Goal: Information Seeking & Learning: Learn about a topic

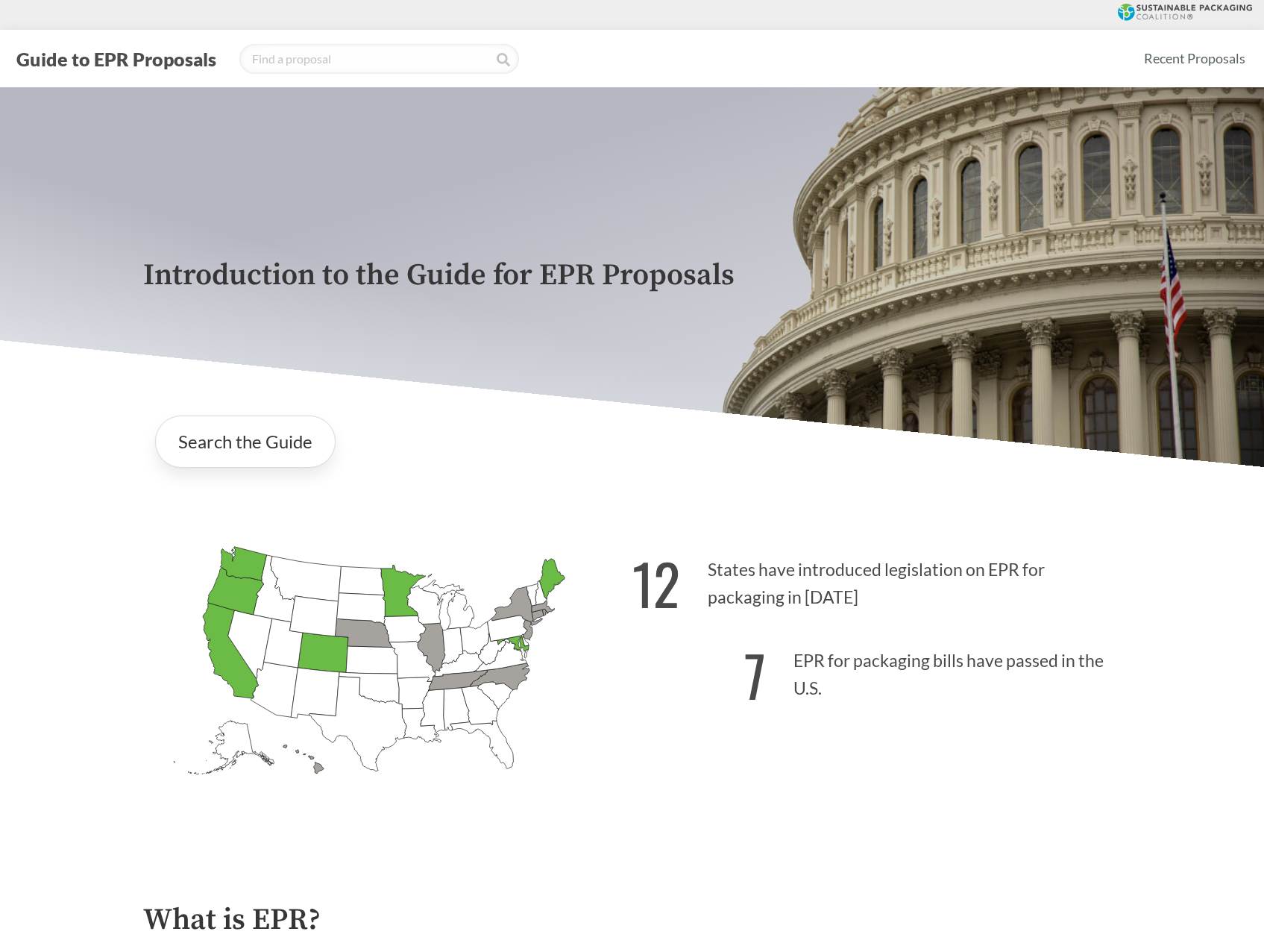
click at [221, 648] on icon "[US_STATE] Passed: 1" at bounding box center [231, 650] width 56 height 95
click at [218, 454] on link "Search the Guide" at bounding box center [245, 441] width 180 height 52
click at [271, 436] on link "Search the Guide" at bounding box center [245, 441] width 180 height 52
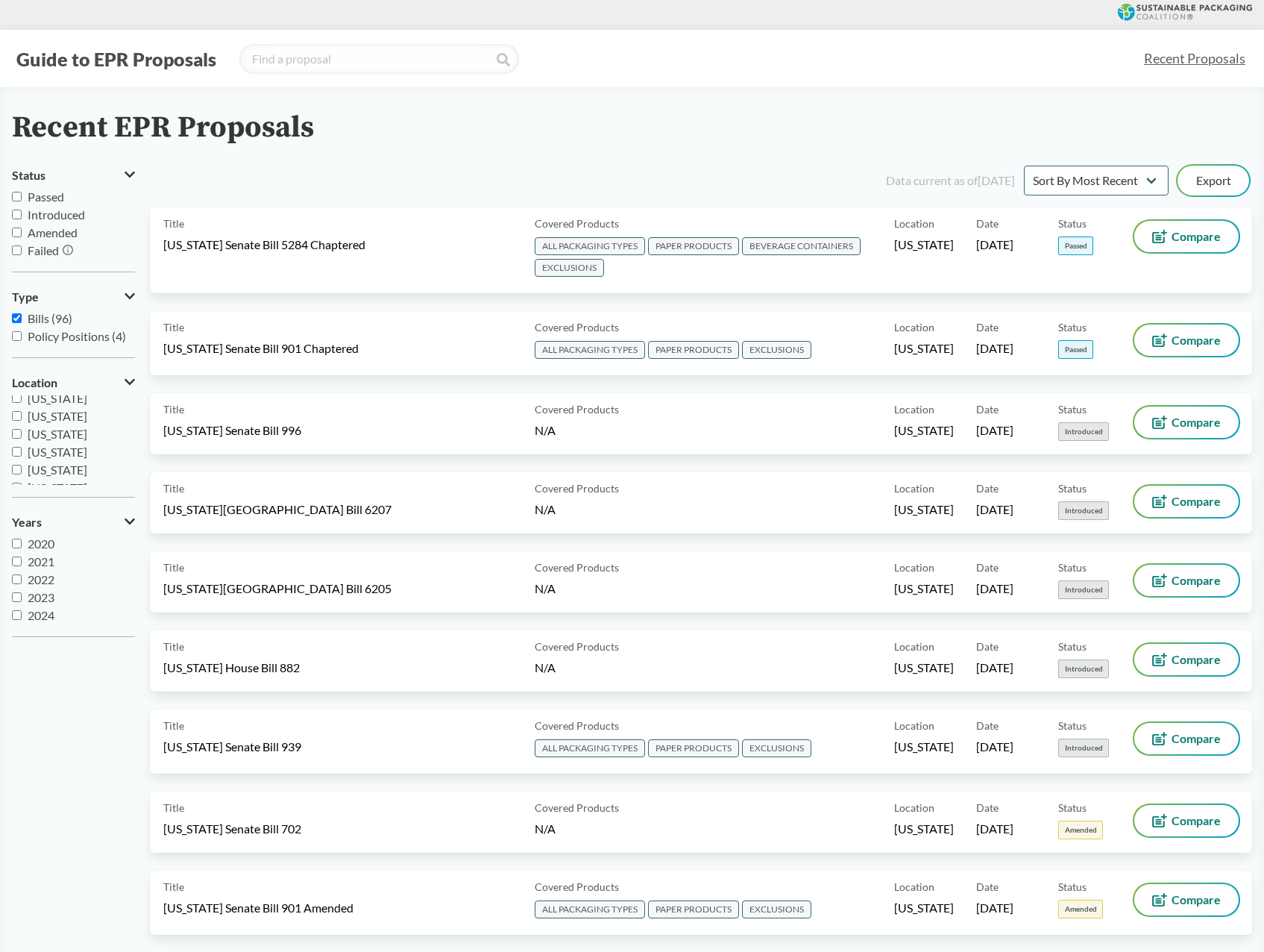
scroll to position [224, 0]
click at [50, 446] on span "[US_STATE]" at bounding box center [57, 448] width 59 height 14
click at [22, 446] on input "[US_STATE]" at bounding box center [17, 449] width 10 height 10
checkbox input "true"
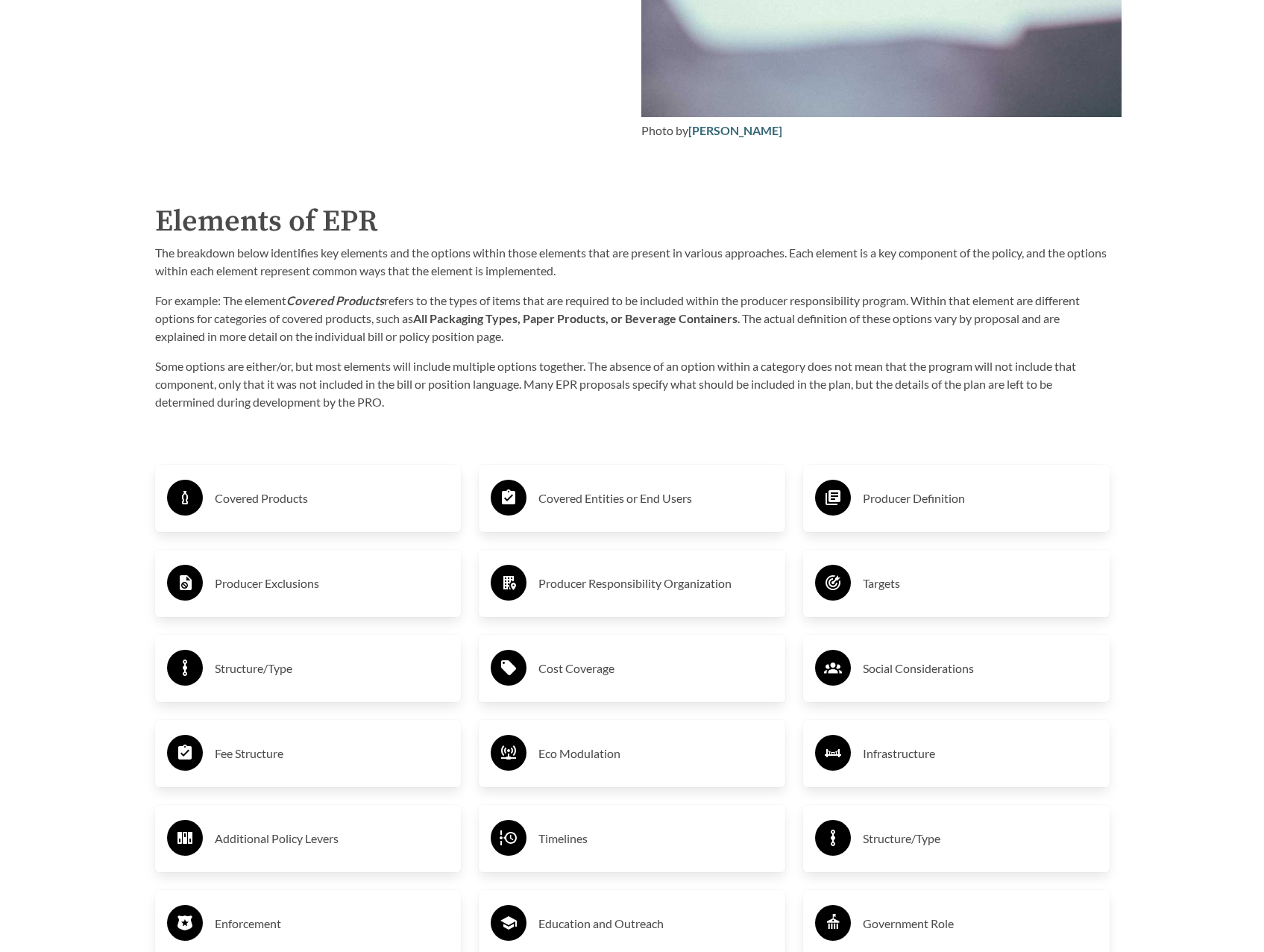
scroll to position [2235, 0]
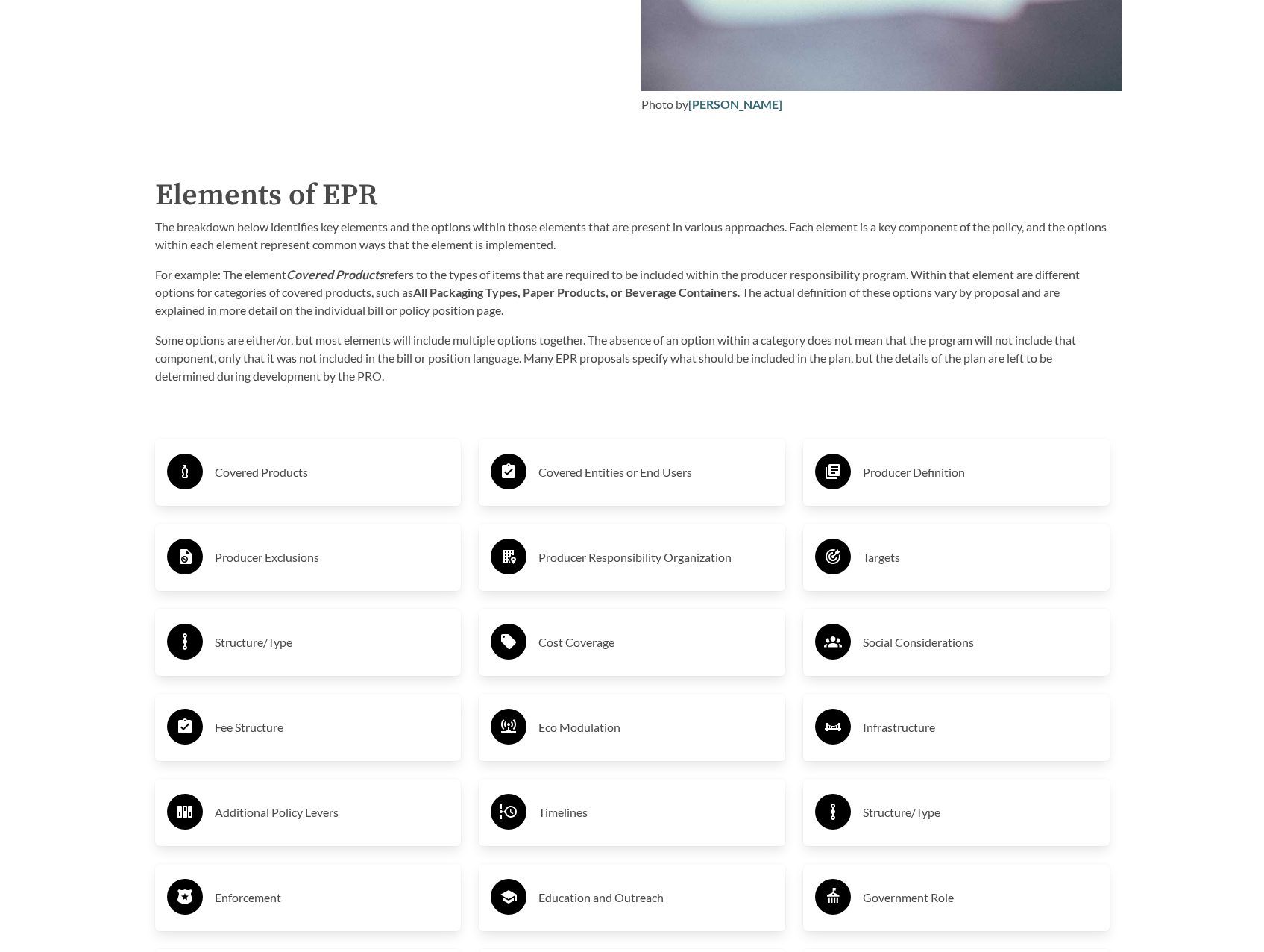
click at [580, 815] on h3 "Timelines" at bounding box center [656, 812] width 235 height 24
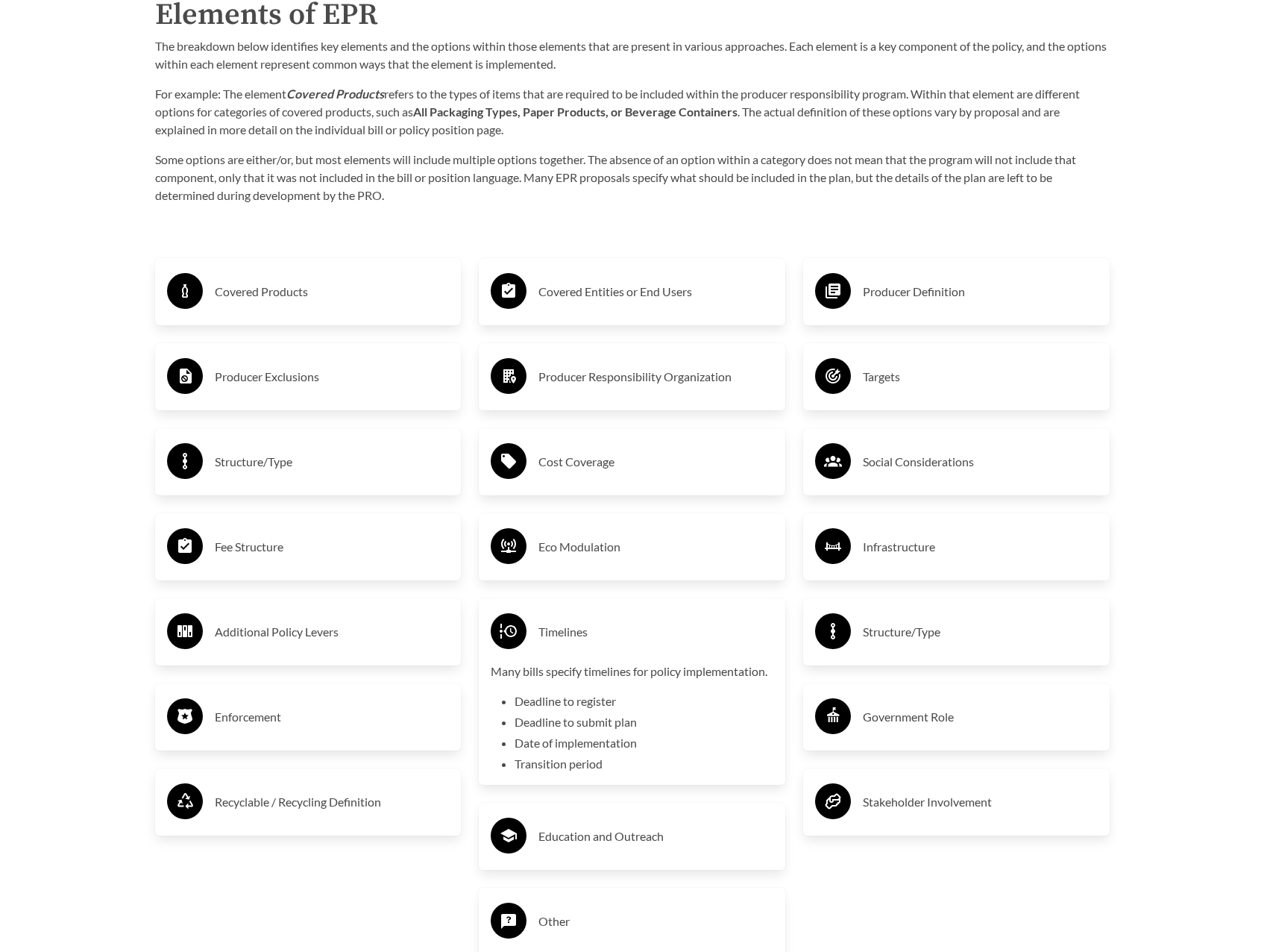
scroll to position [2533, 0]
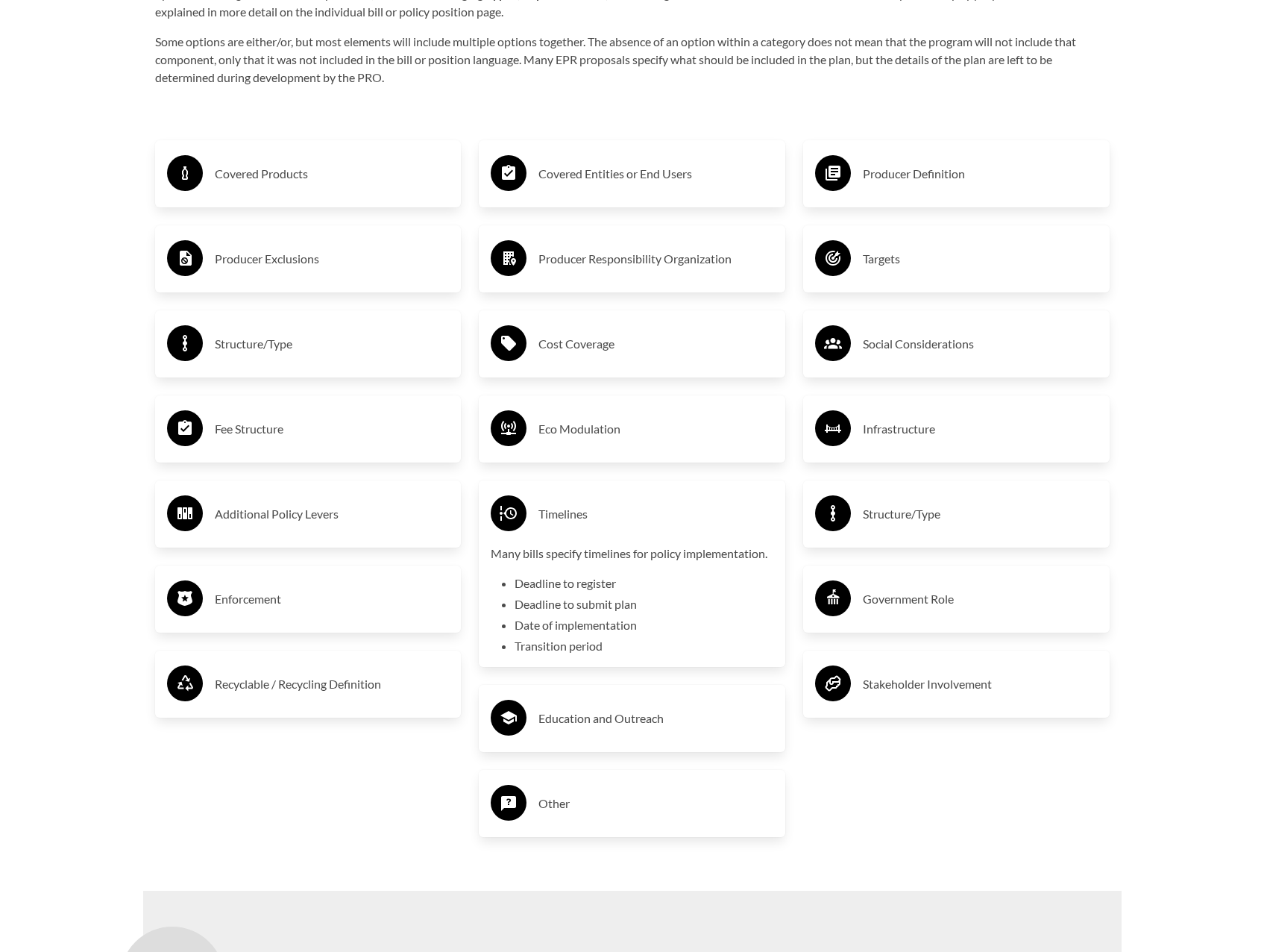
click at [561, 519] on h3 "Timelines" at bounding box center [656, 514] width 235 height 24
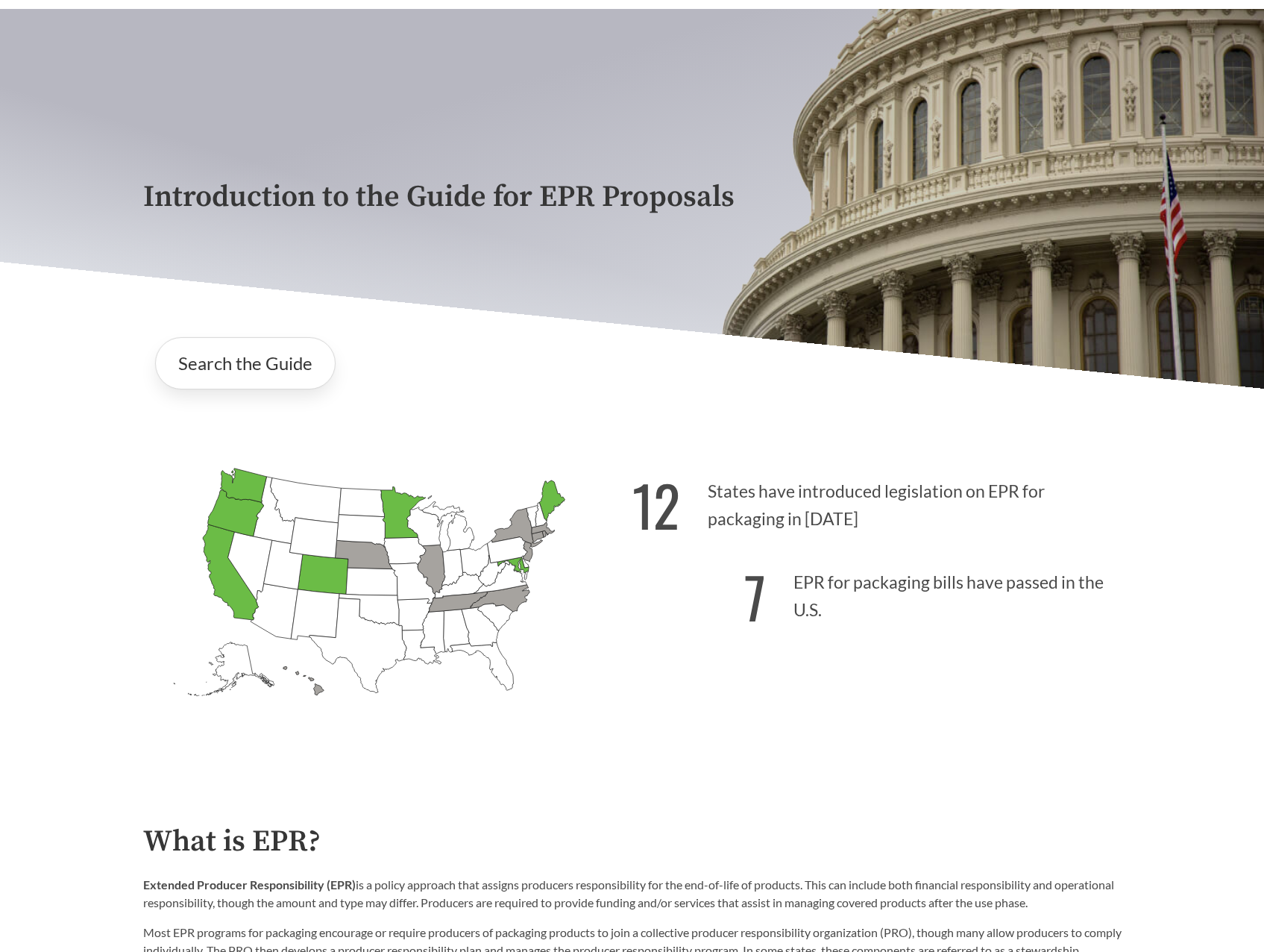
scroll to position [0, 0]
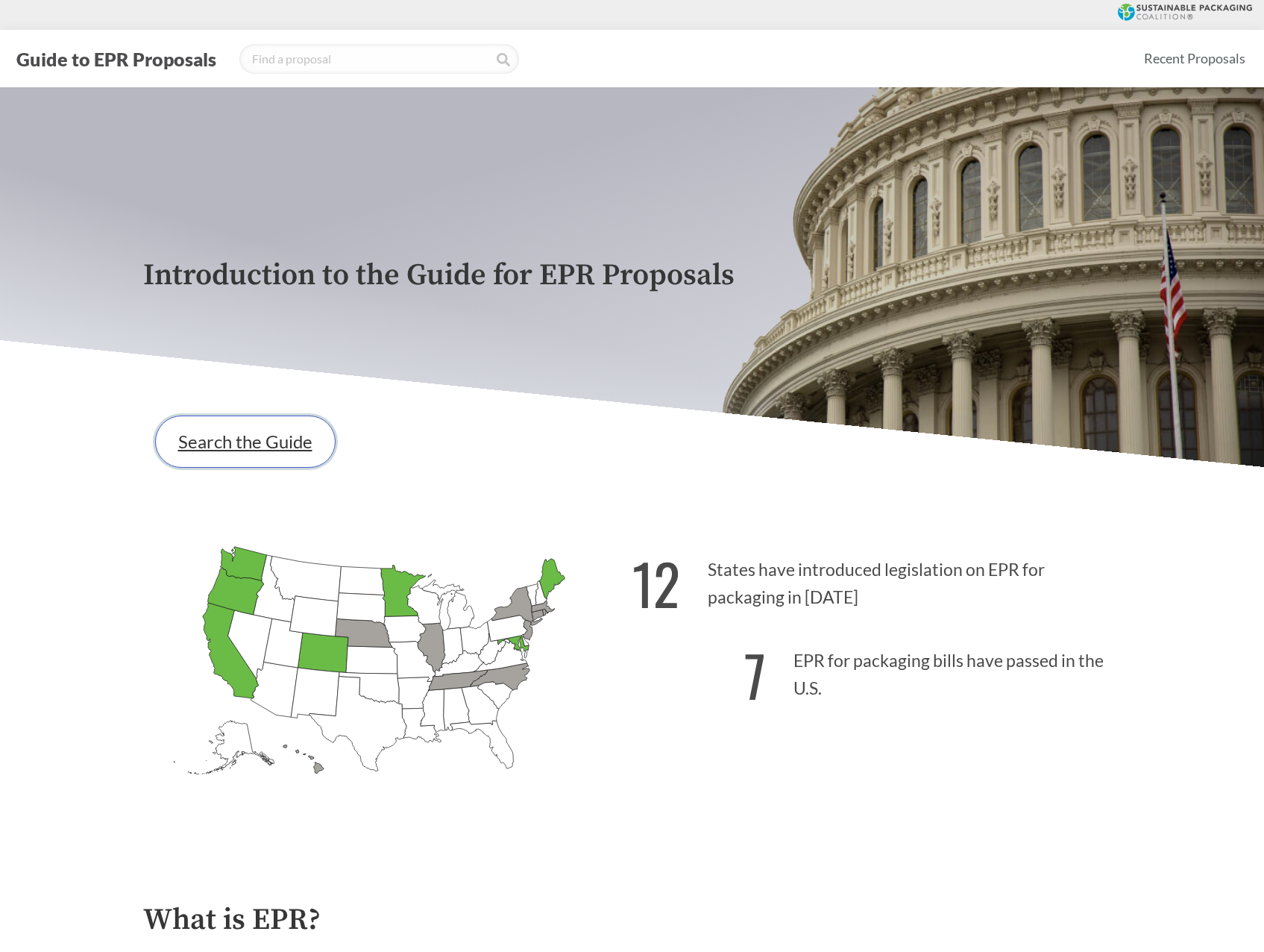
click at [239, 446] on link "Search the Guide" at bounding box center [245, 441] width 180 height 52
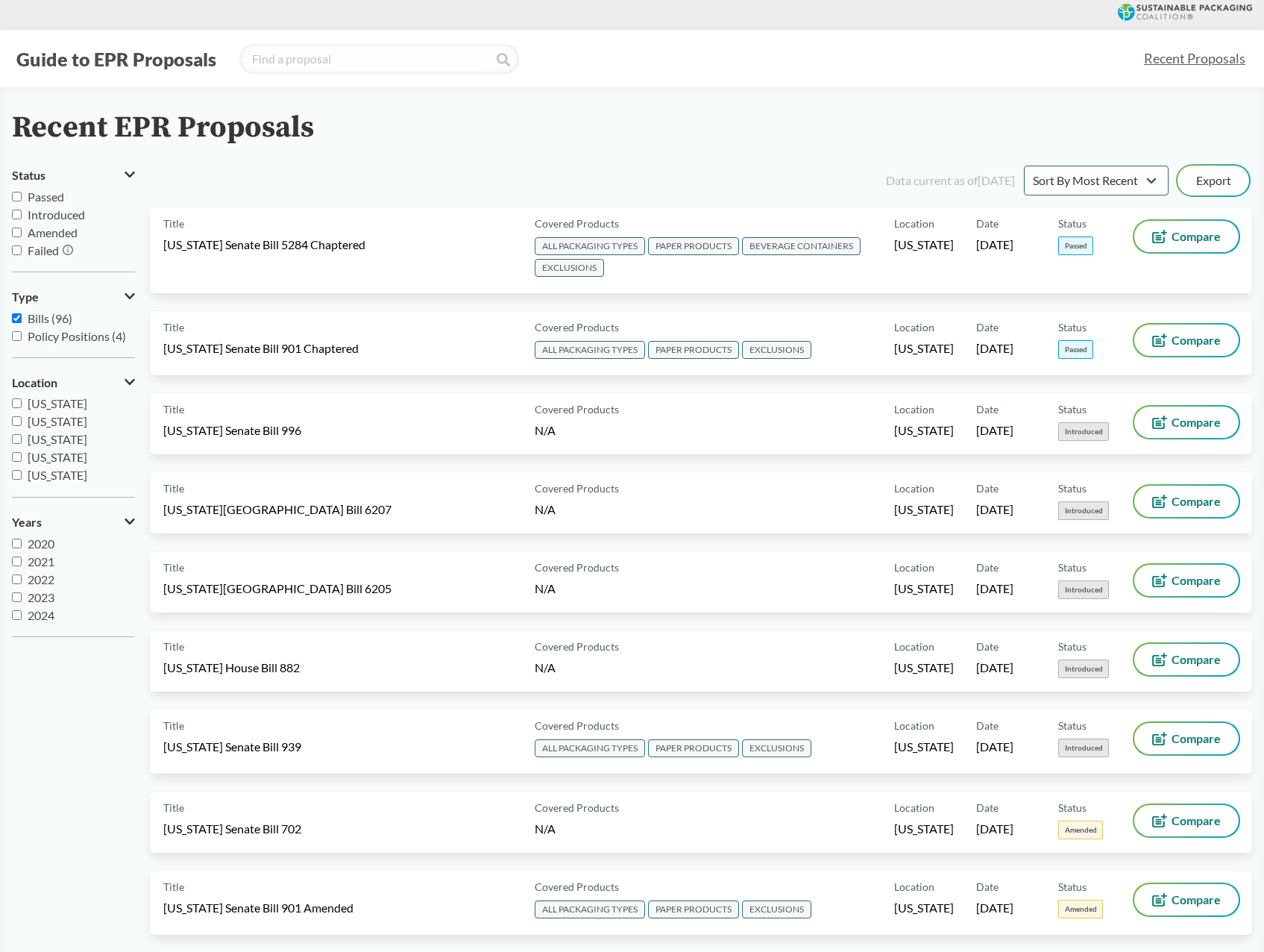
scroll to position [224, 0]
click at [47, 450] on span "[US_STATE]" at bounding box center [57, 448] width 59 height 14
click at [22, 450] on input "[US_STATE]" at bounding box center [17, 449] width 10 height 10
checkbox input "true"
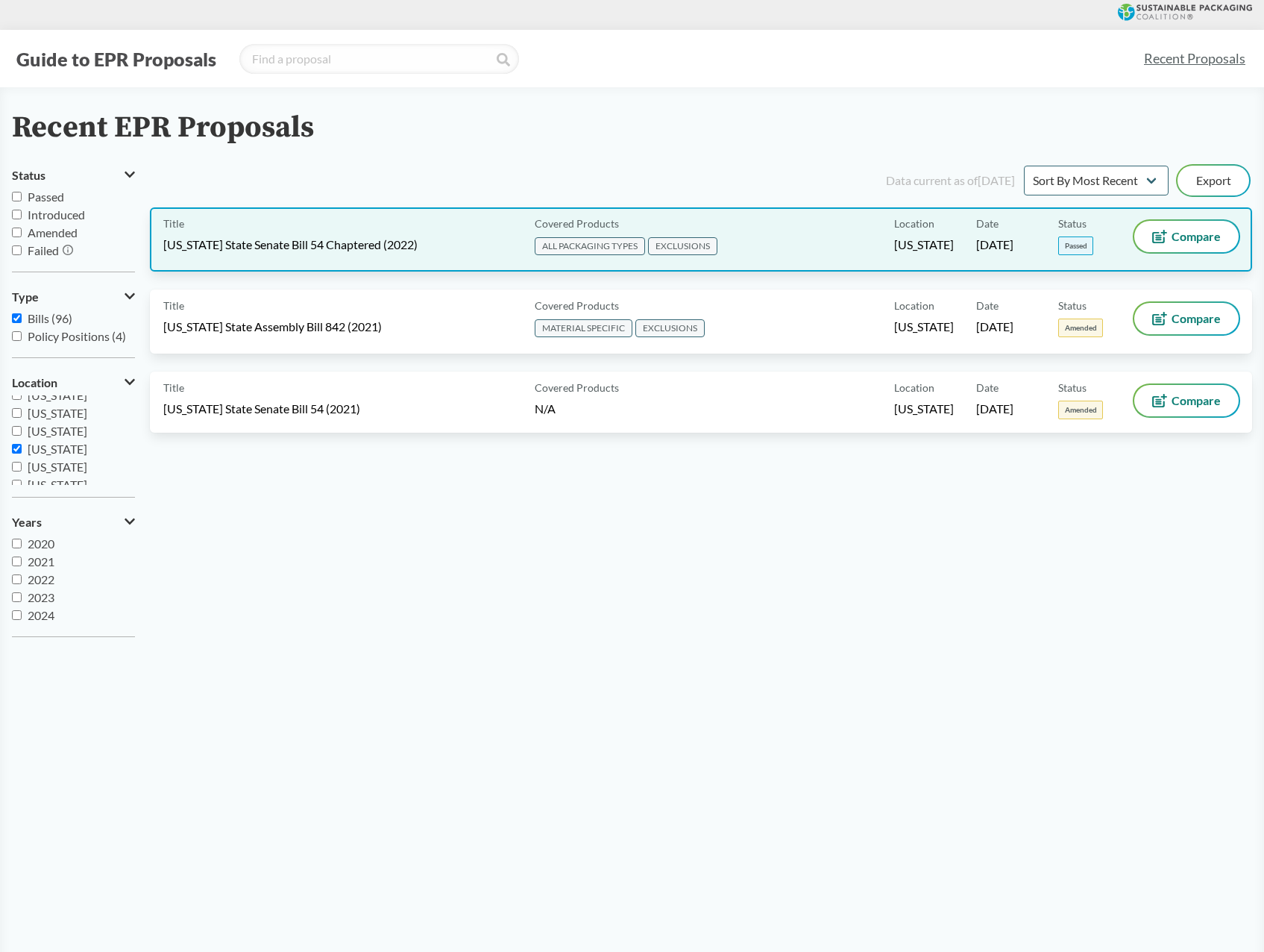
click at [458, 239] on div "Title [US_STATE] State Senate Bill 54 Chaptered (2022)" at bounding box center [346, 240] width 366 height 37
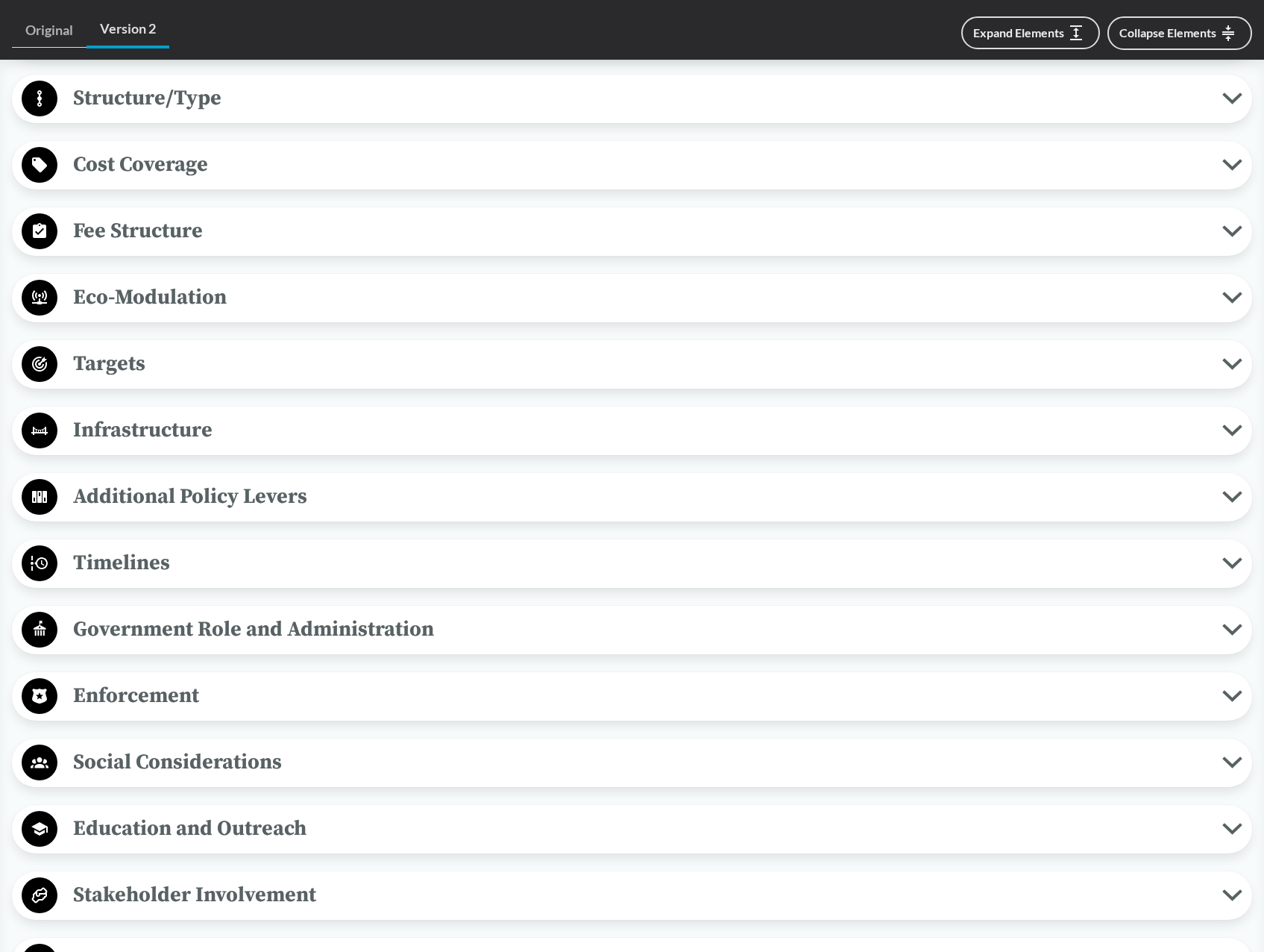
scroll to position [895, 0]
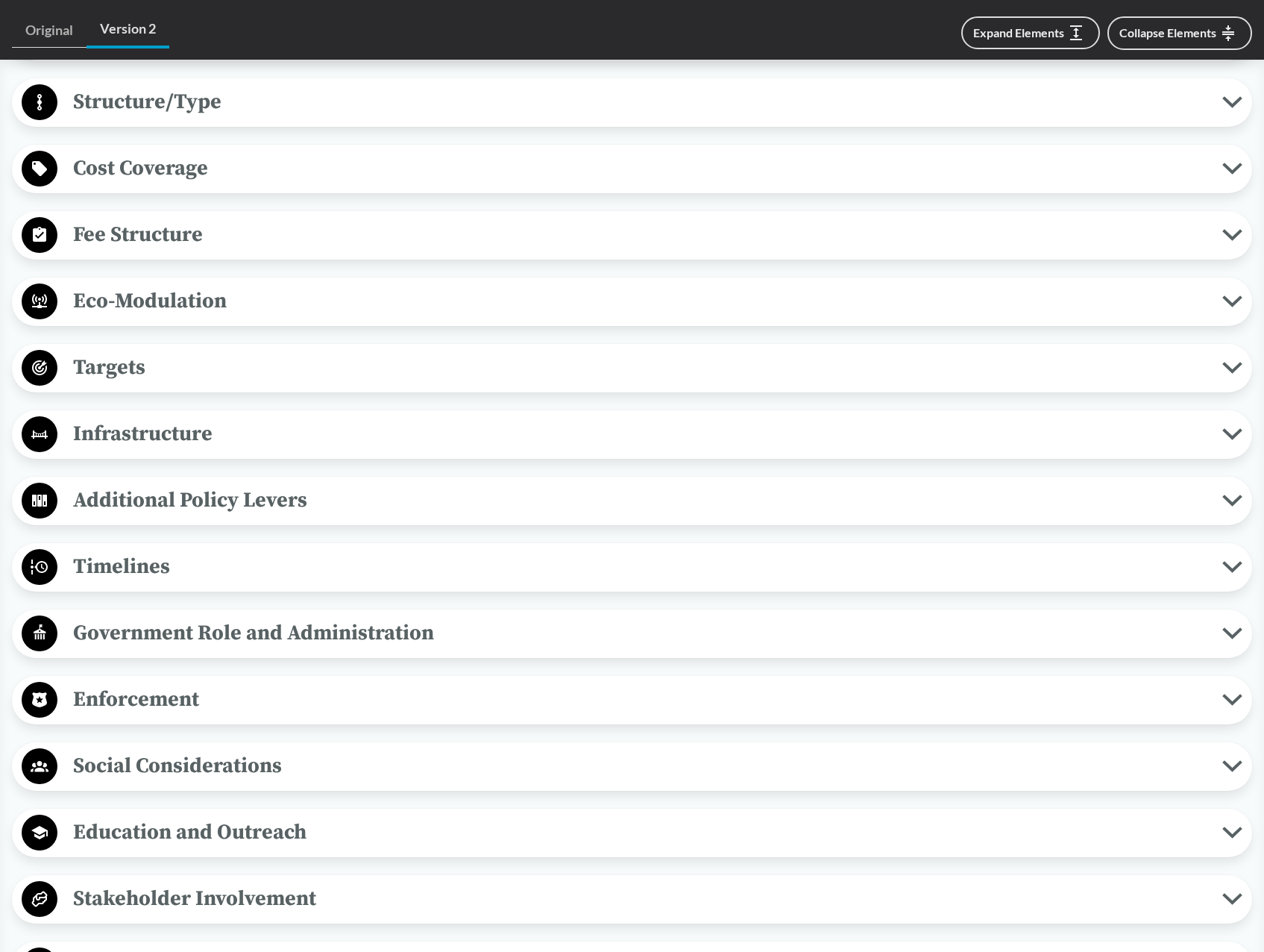
click at [139, 571] on span "Timelines" at bounding box center [640, 566] width 1165 height 33
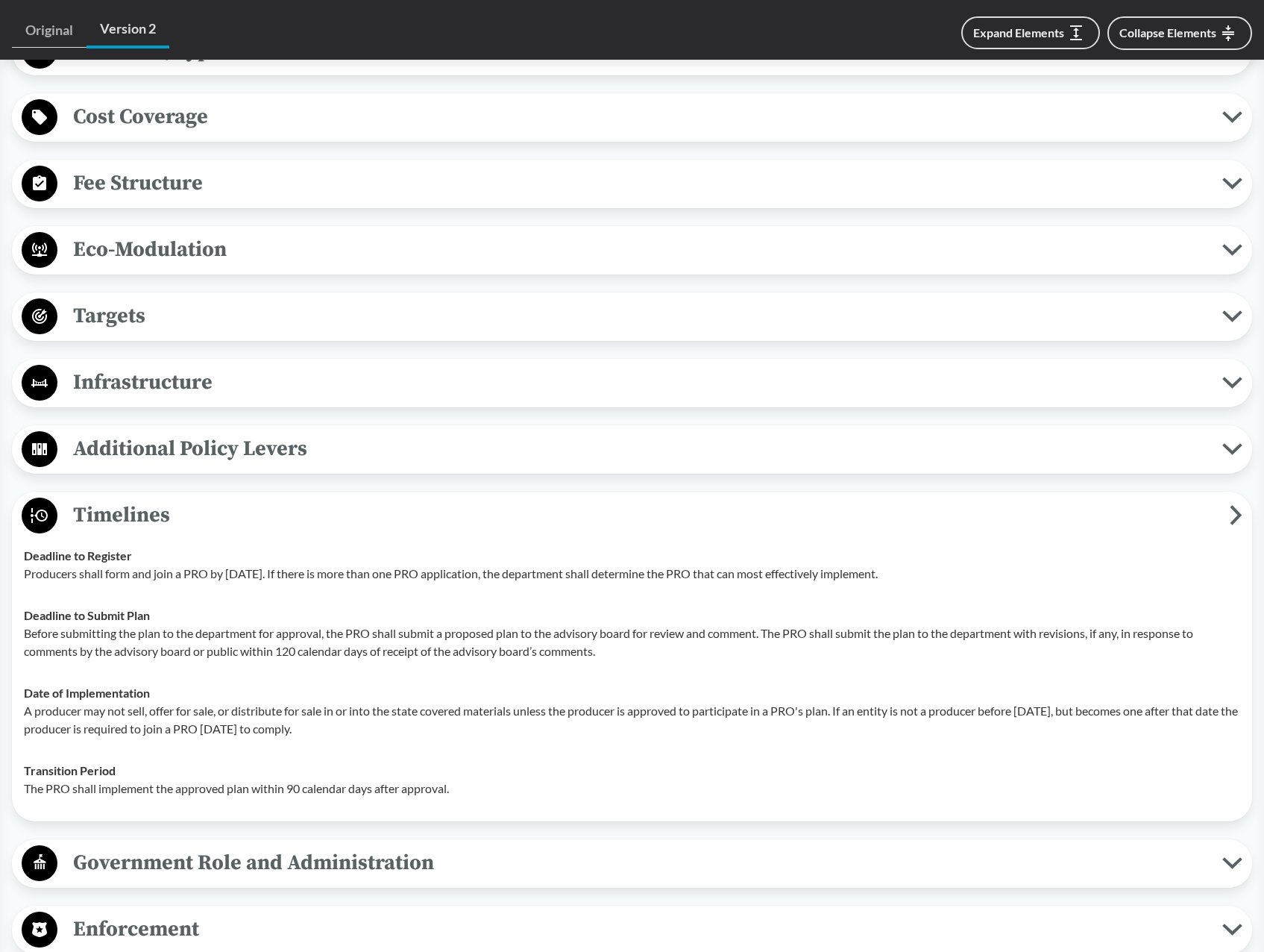
scroll to position [970, 0]
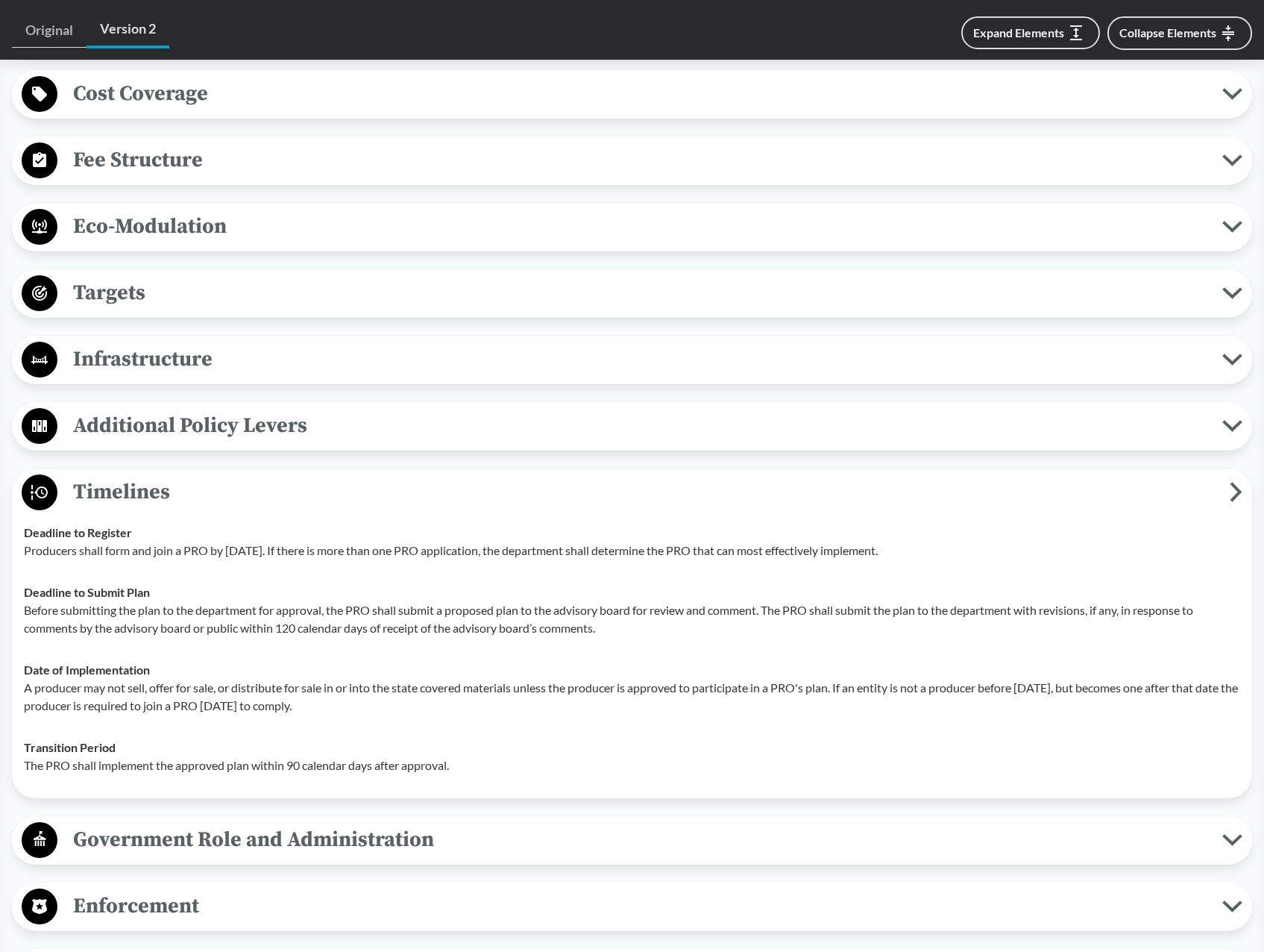
click at [285, 484] on span "Timelines" at bounding box center [644, 492] width 1172 height 33
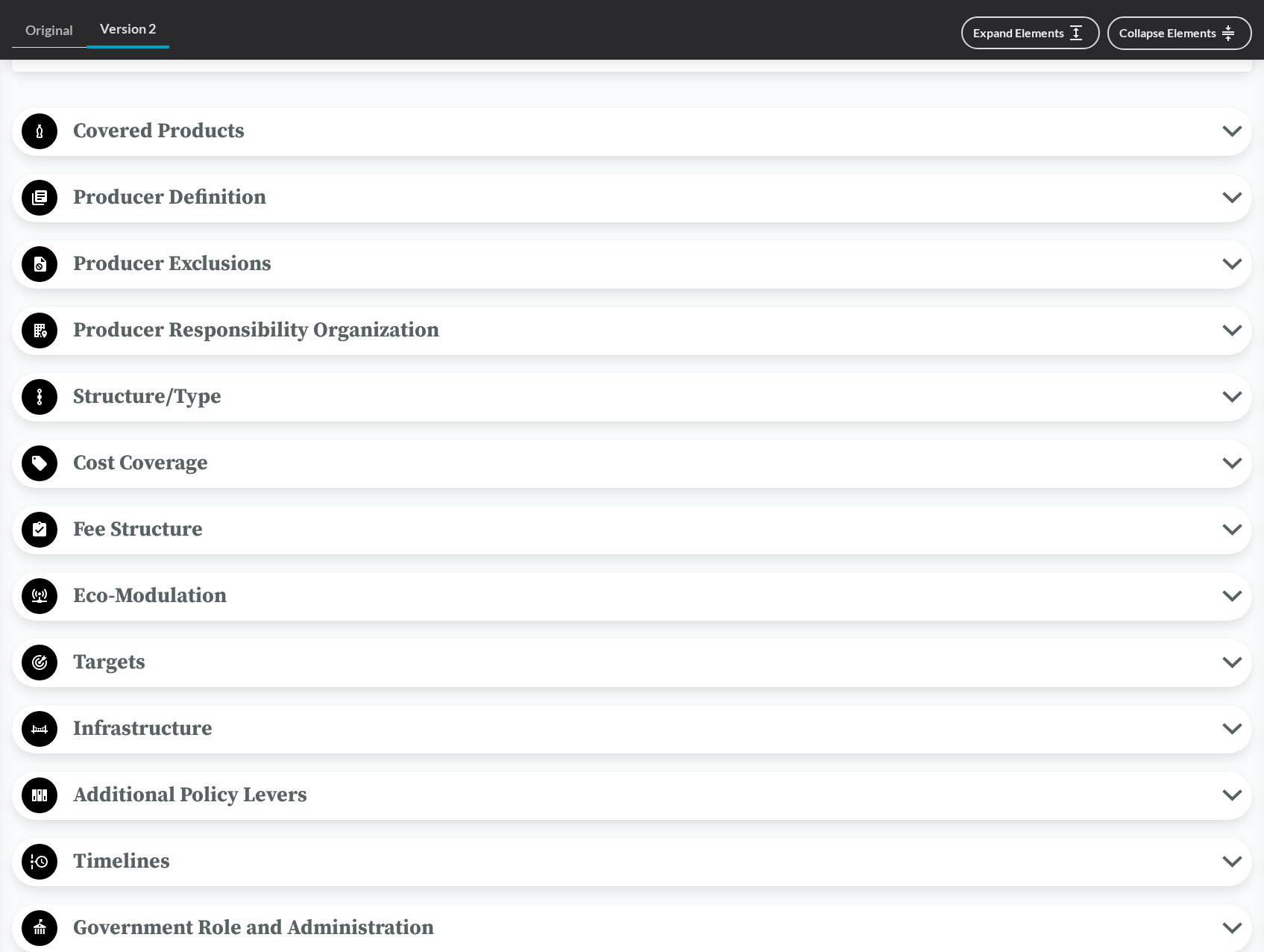
scroll to position [574, 0]
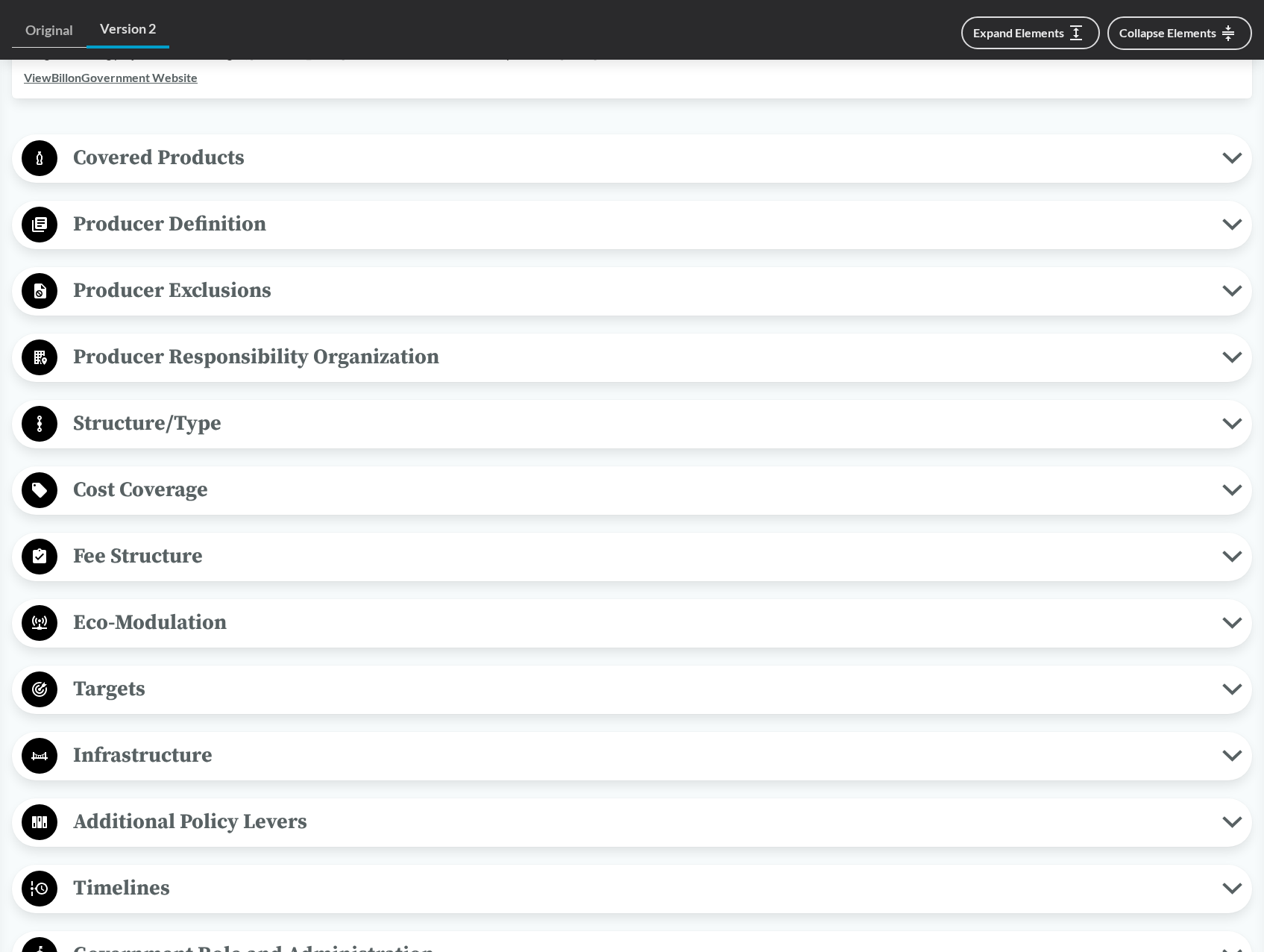
click at [236, 230] on span "Producer Definition" at bounding box center [640, 224] width 1165 height 33
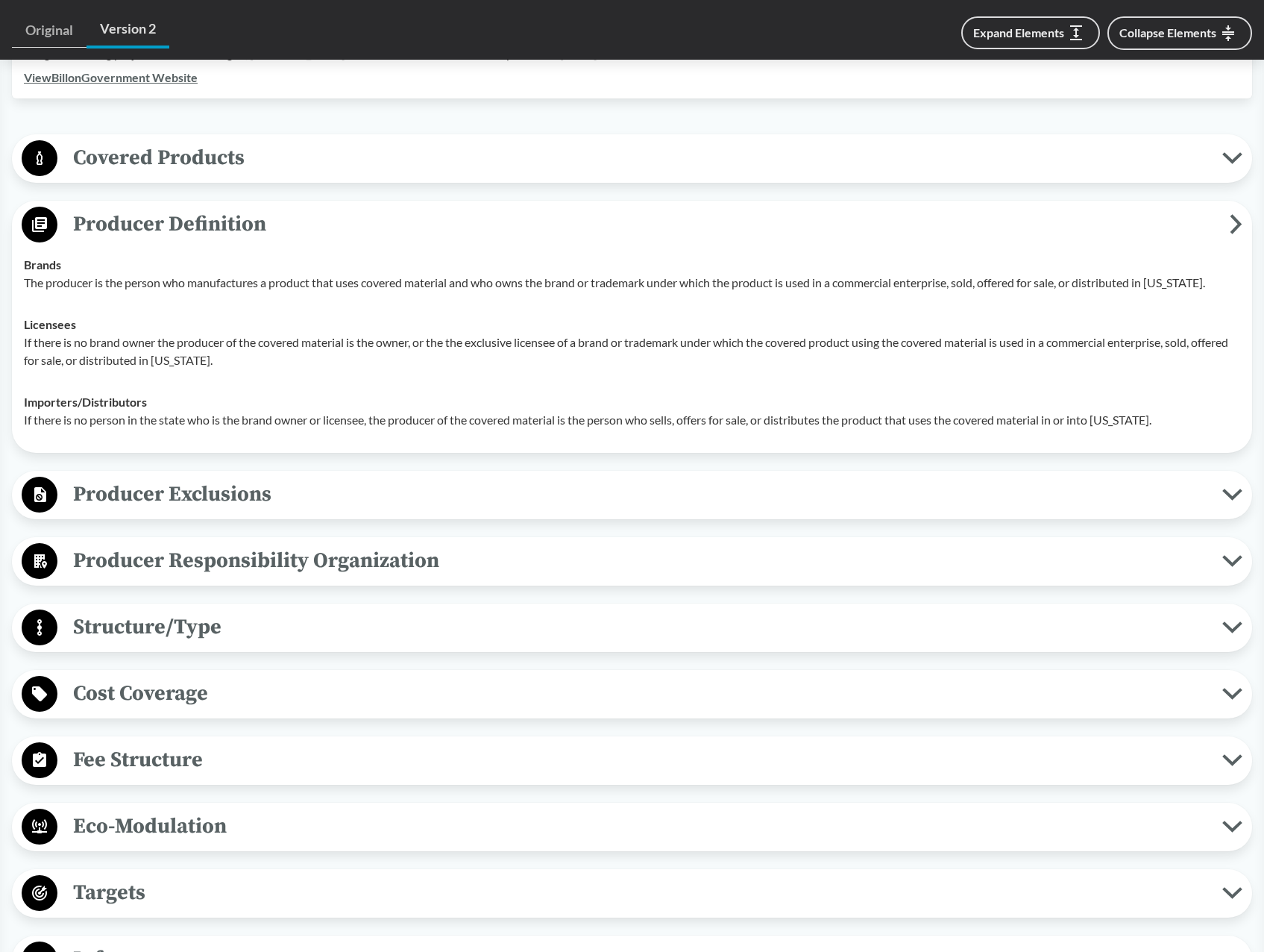
click at [244, 222] on span "Producer Definition" at bounding box center [644, 224] width 1172 height 33
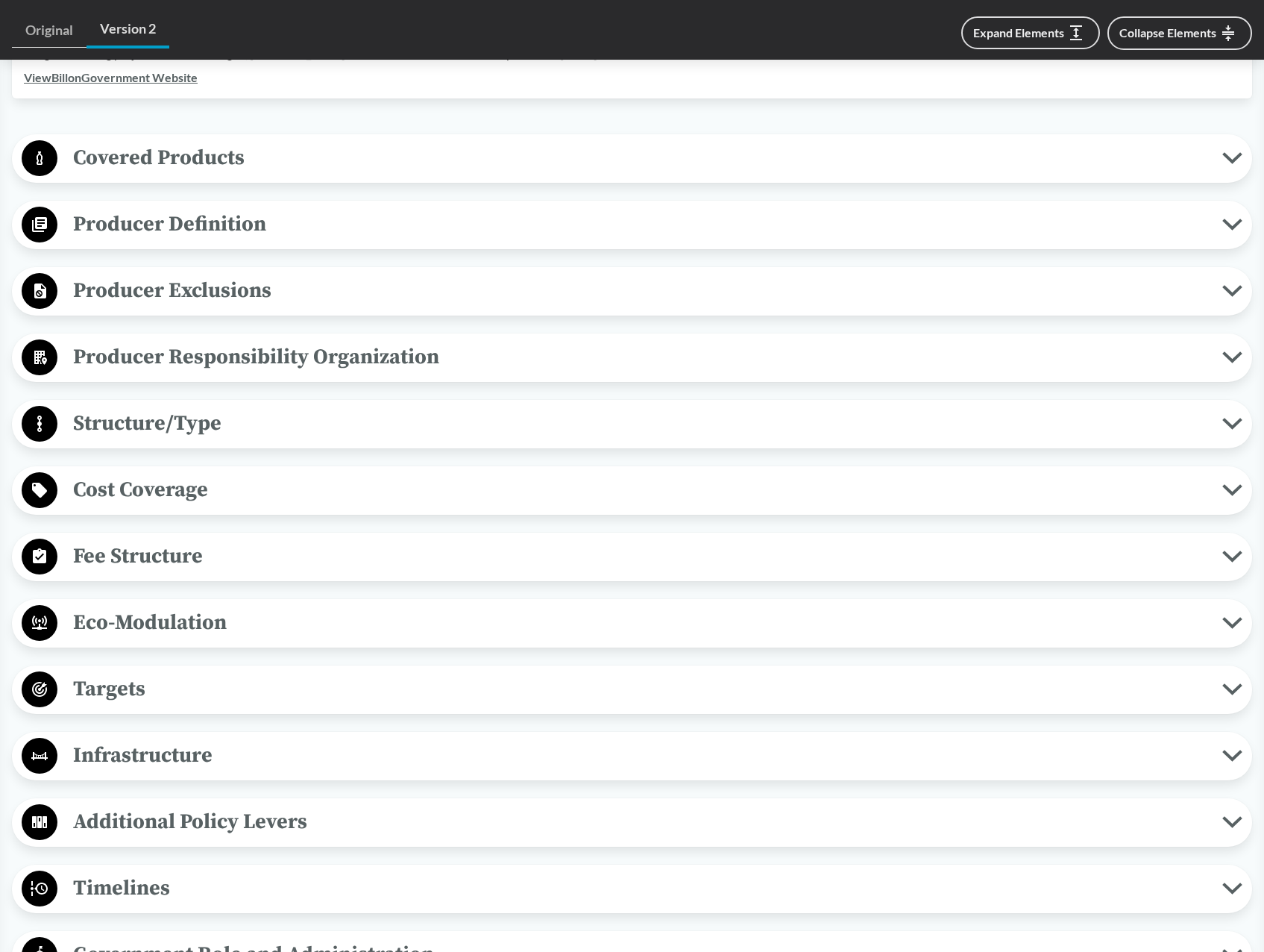
click at [162, 413] on span "Structure/Type" at bounding box center [640, 423] width 1165 height 33
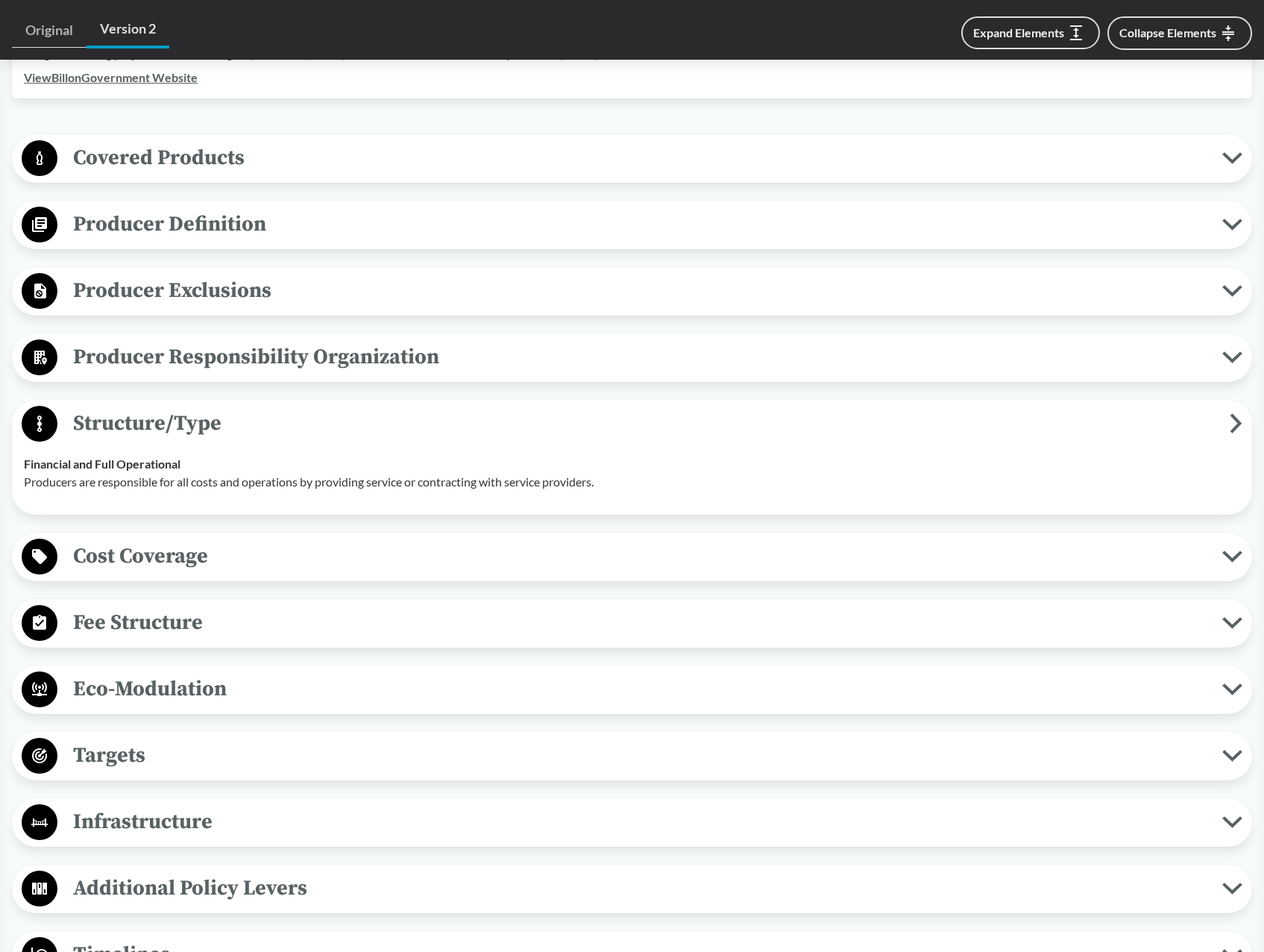
click at [166, 428] on span "Structure/Type" at bounding box center [644, 423] width 1172 height 33
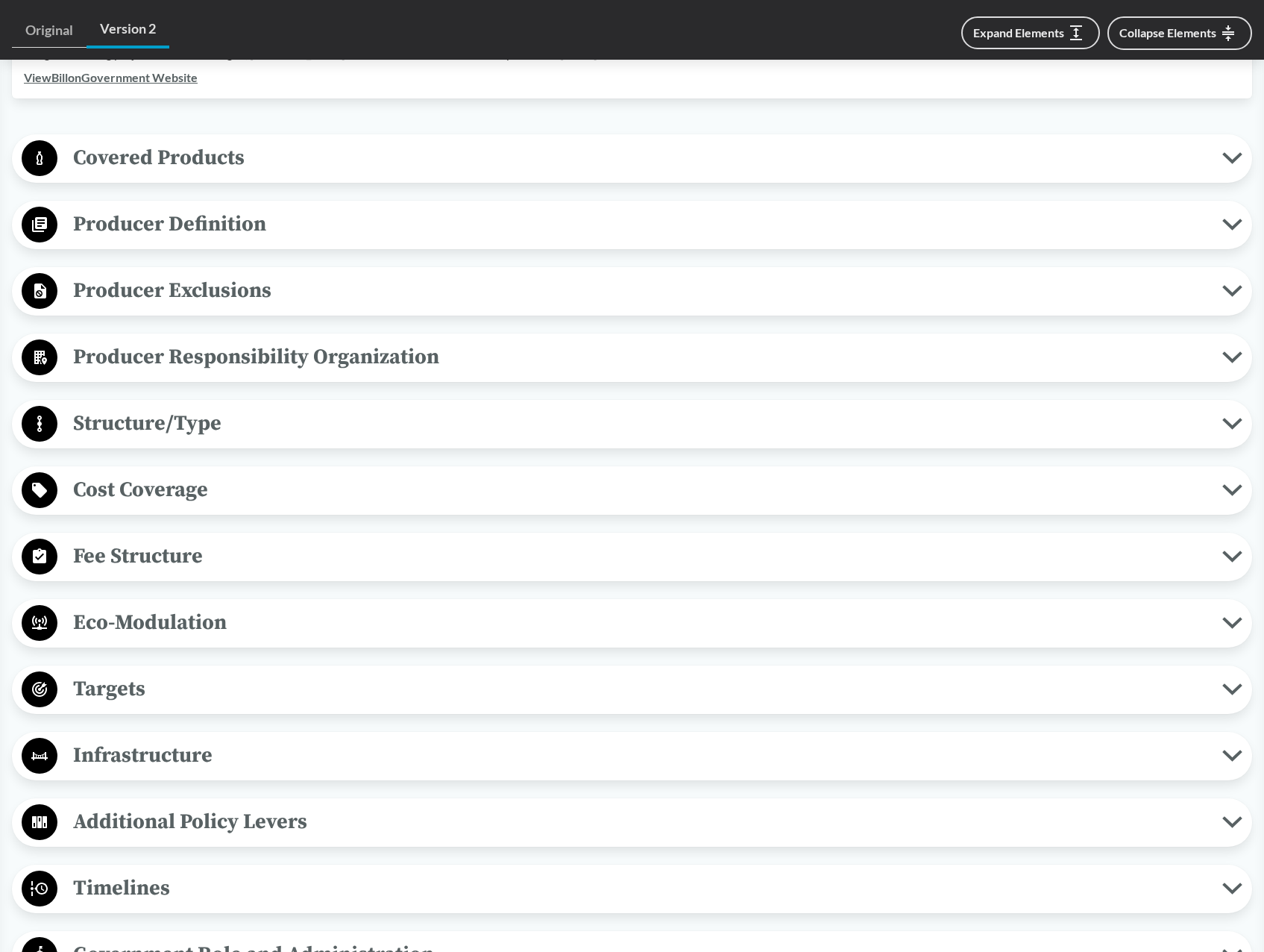
click at [167, 489] on span "Cost Coverage" at bounding box center [640, 489] width 1165 height 33
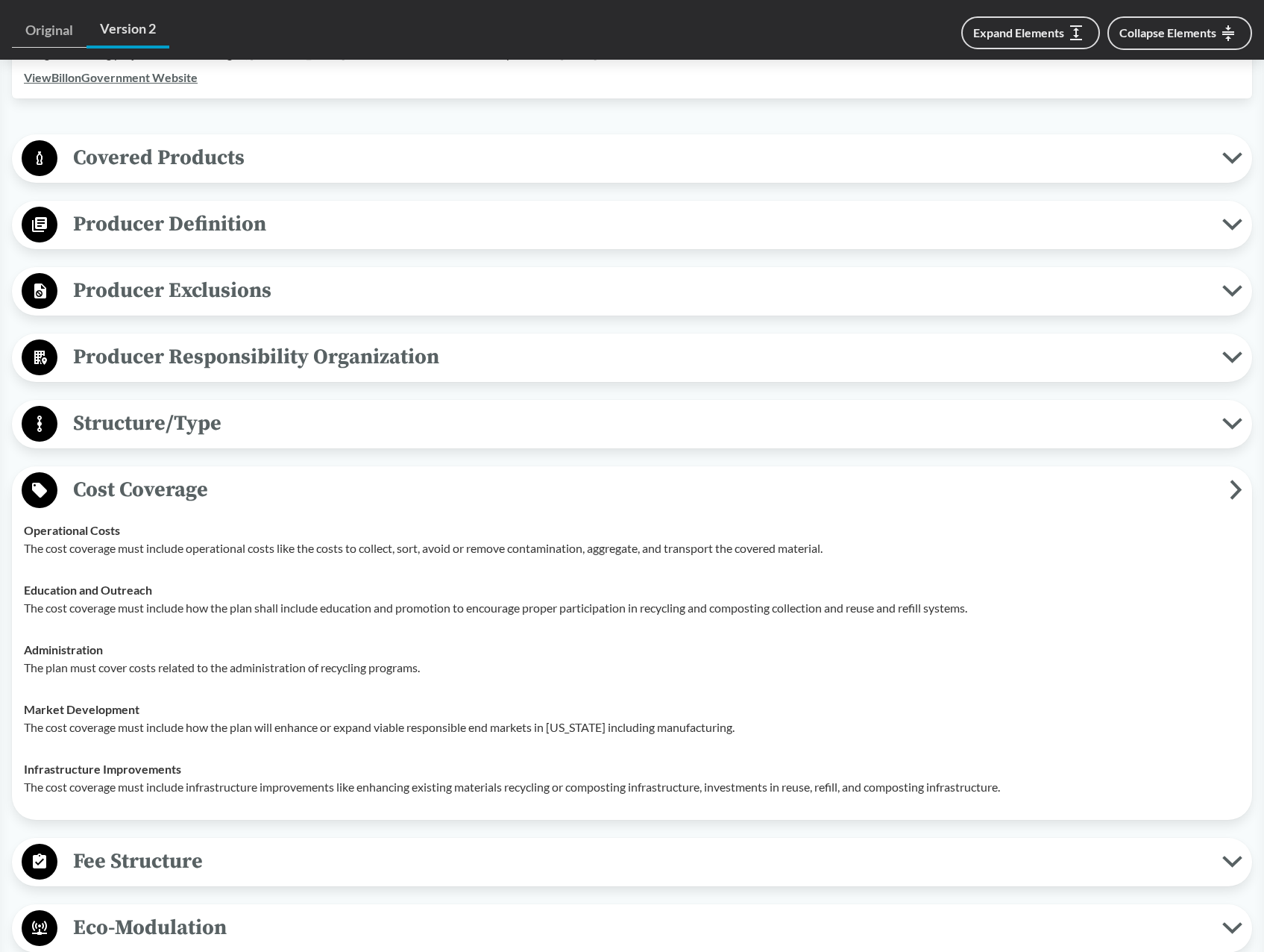
click at [167, 489] on span "Cost Coverage" at bounding box center [644, 489] width 1172 height 33
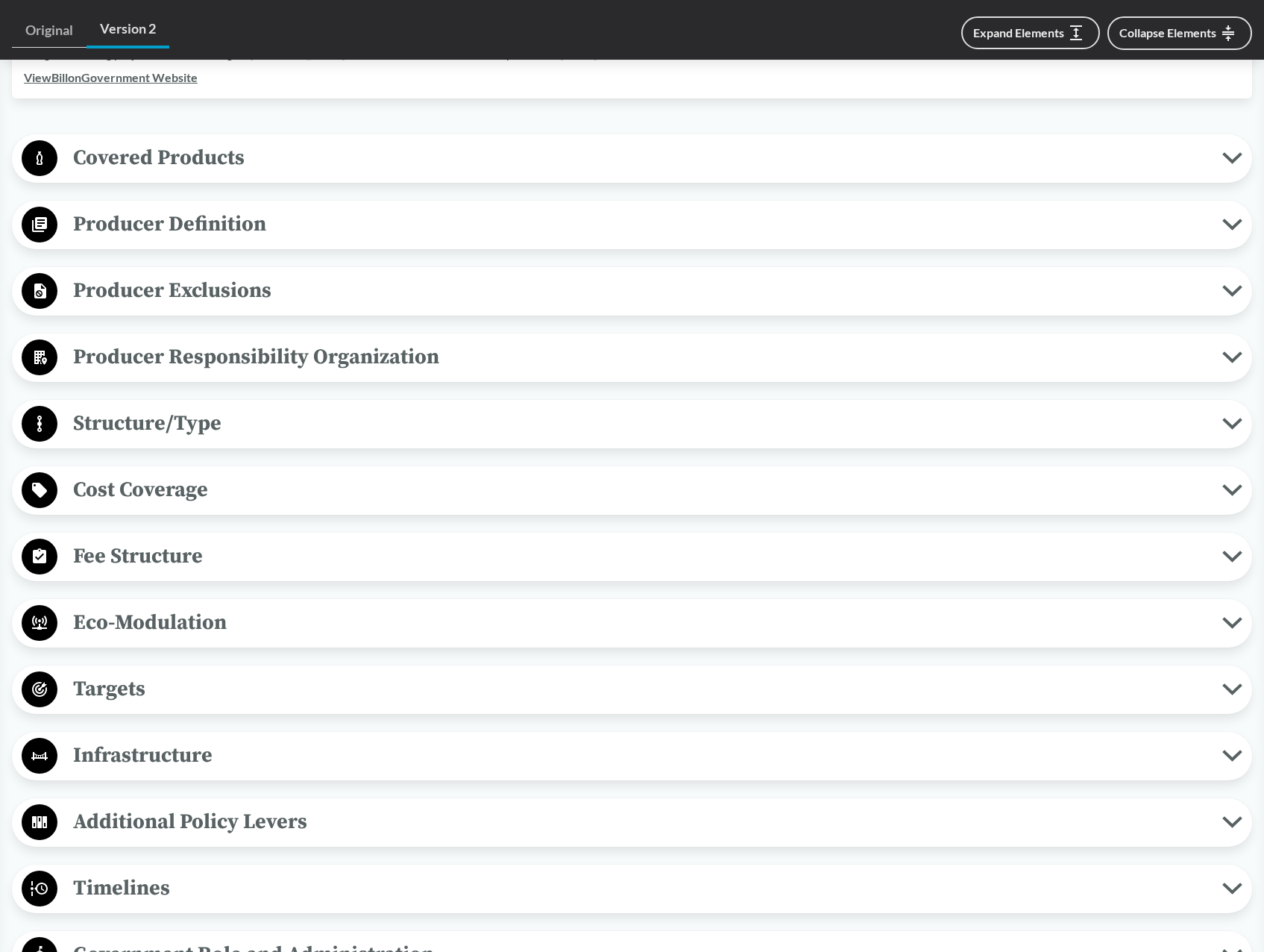
click at [157, 559] on span "Fee Structure" at bounding box center [640, 555] width 1165 height 33
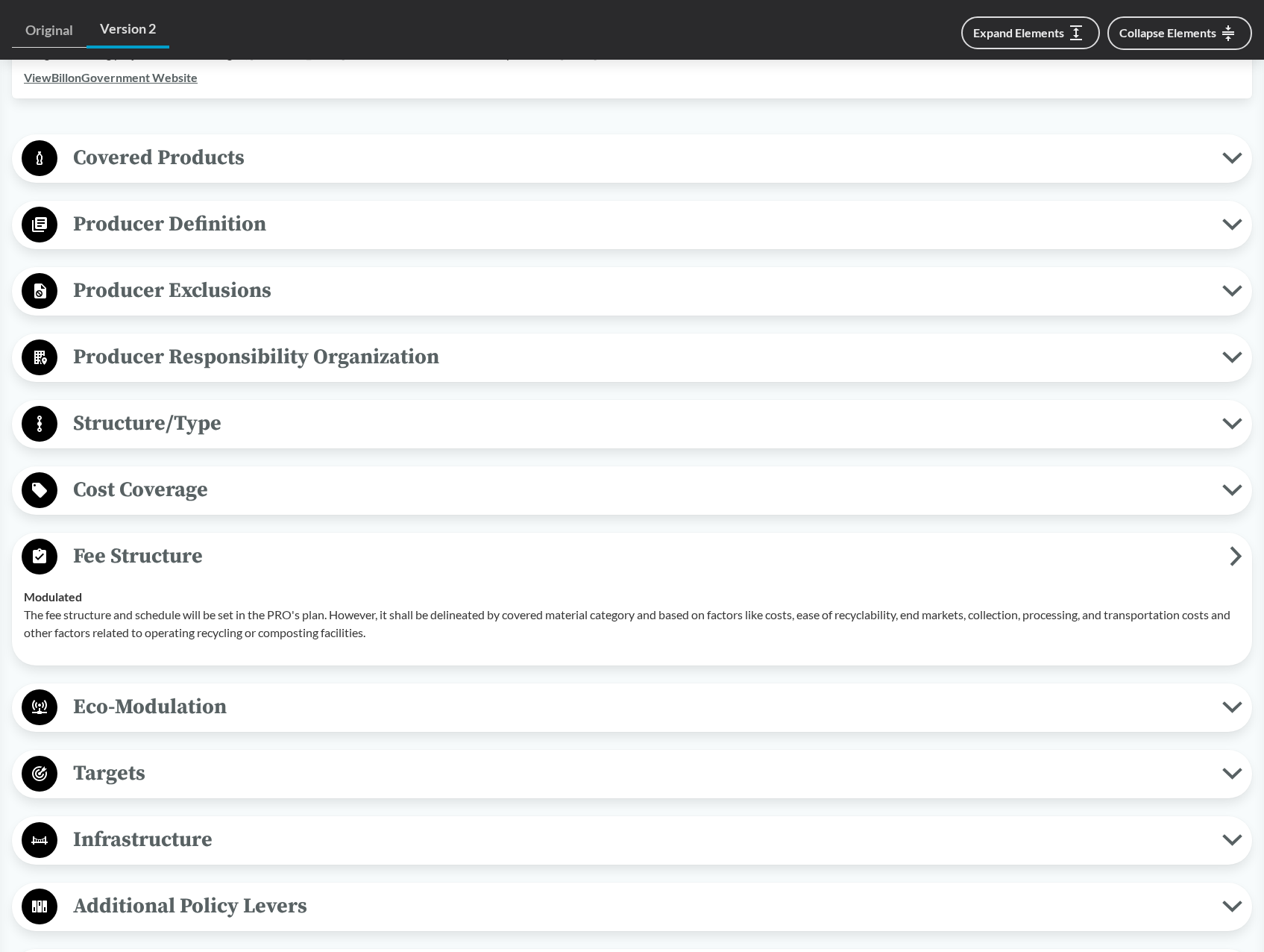
click at [157, 559] on span "Fee Structure" at bounding box center [644, 555] width 1172 height 33
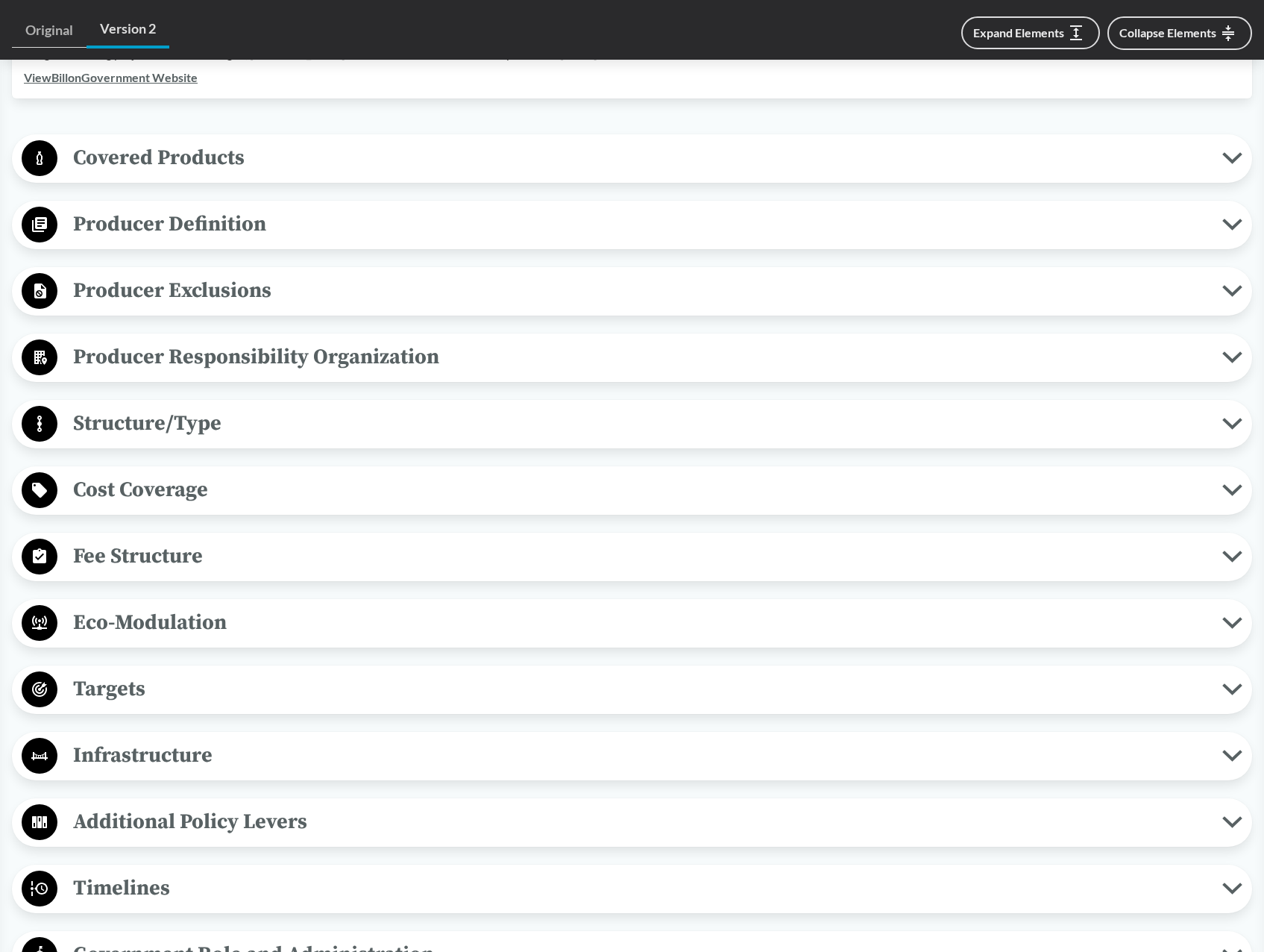
click at [172, 615] on span "Eco-Modulation" at bounding box center [640, 622] width 1165 height 33
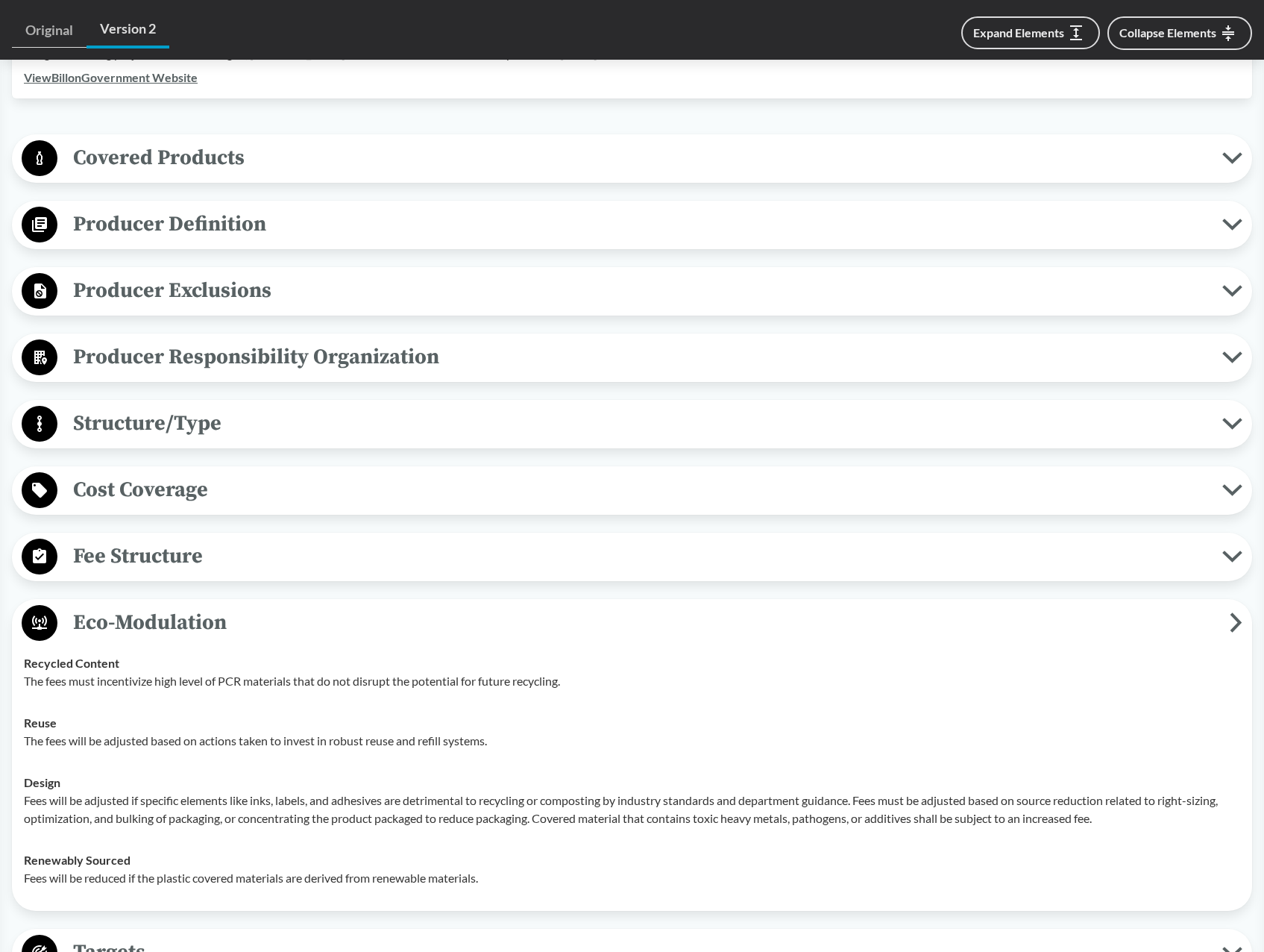
click at [172, 619] on span "Eco-Modulation" at bounding box center [644, 622] width 1172 height 33
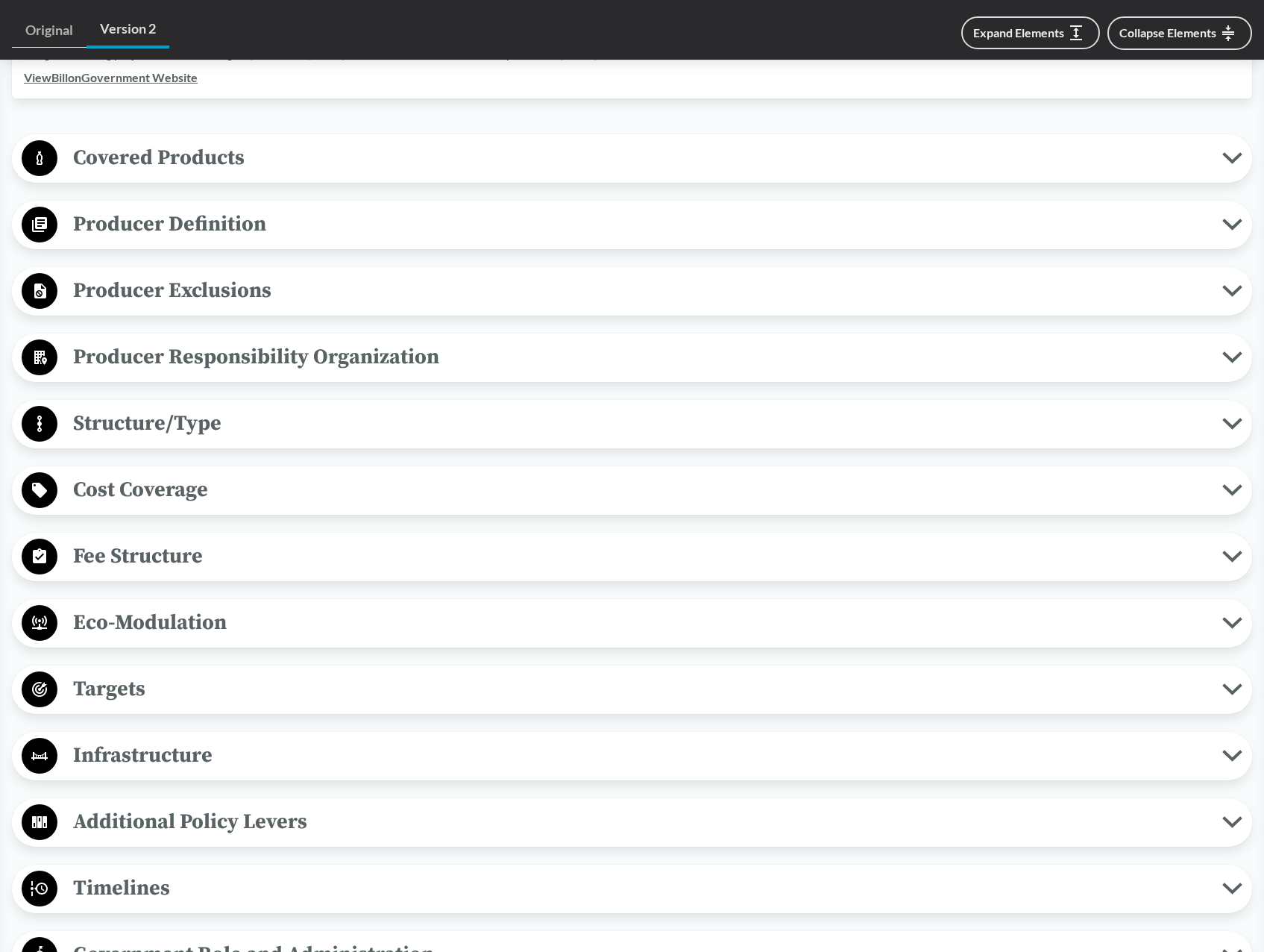
click at [172, 619] on span "Eco-Modulation" at bounding box center [640, 622] width 1165 height 33
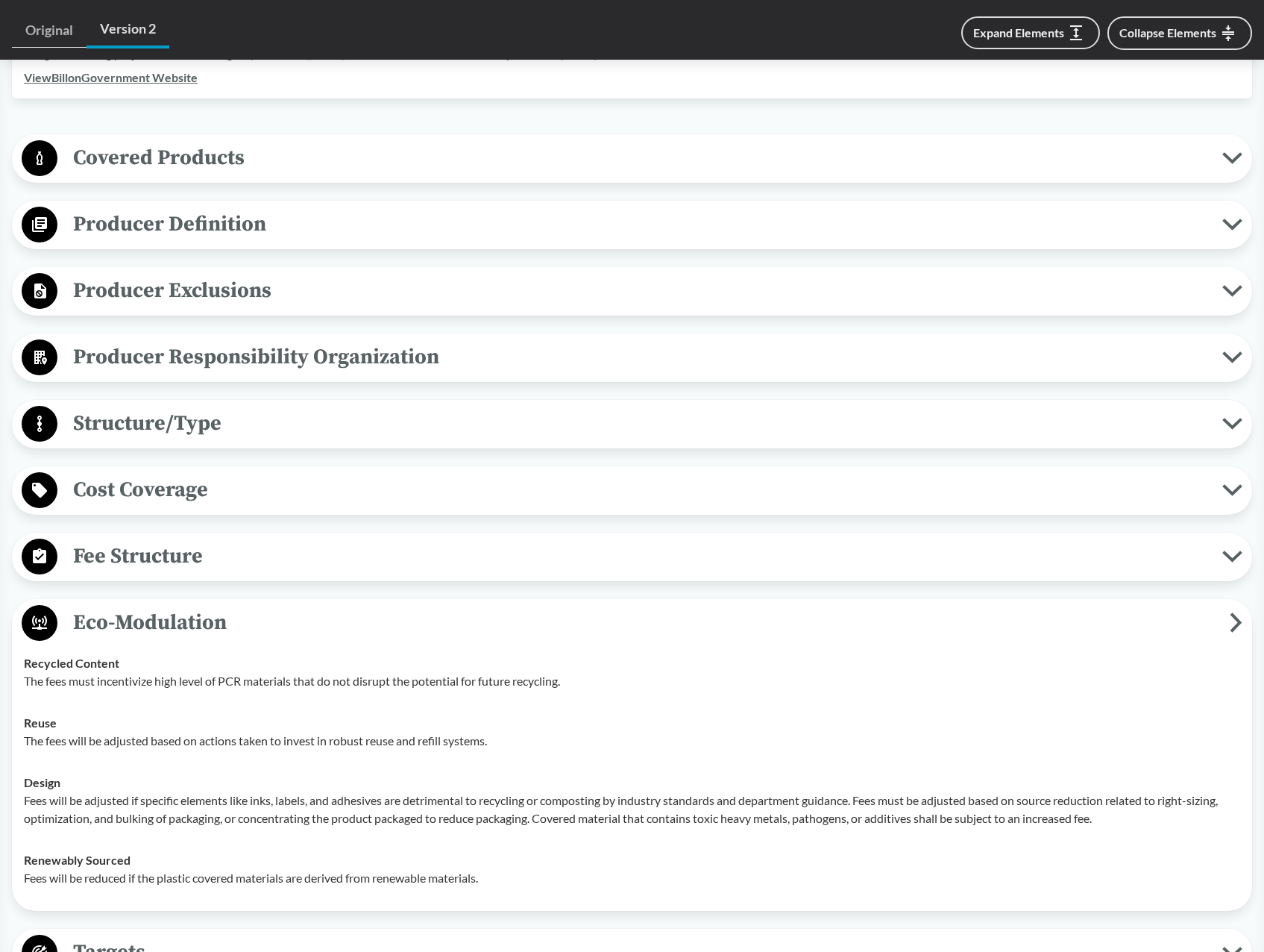
click at [172, 619] on span "Eco-Modulation" at bounding box center [644, 622] width 1172 height 33
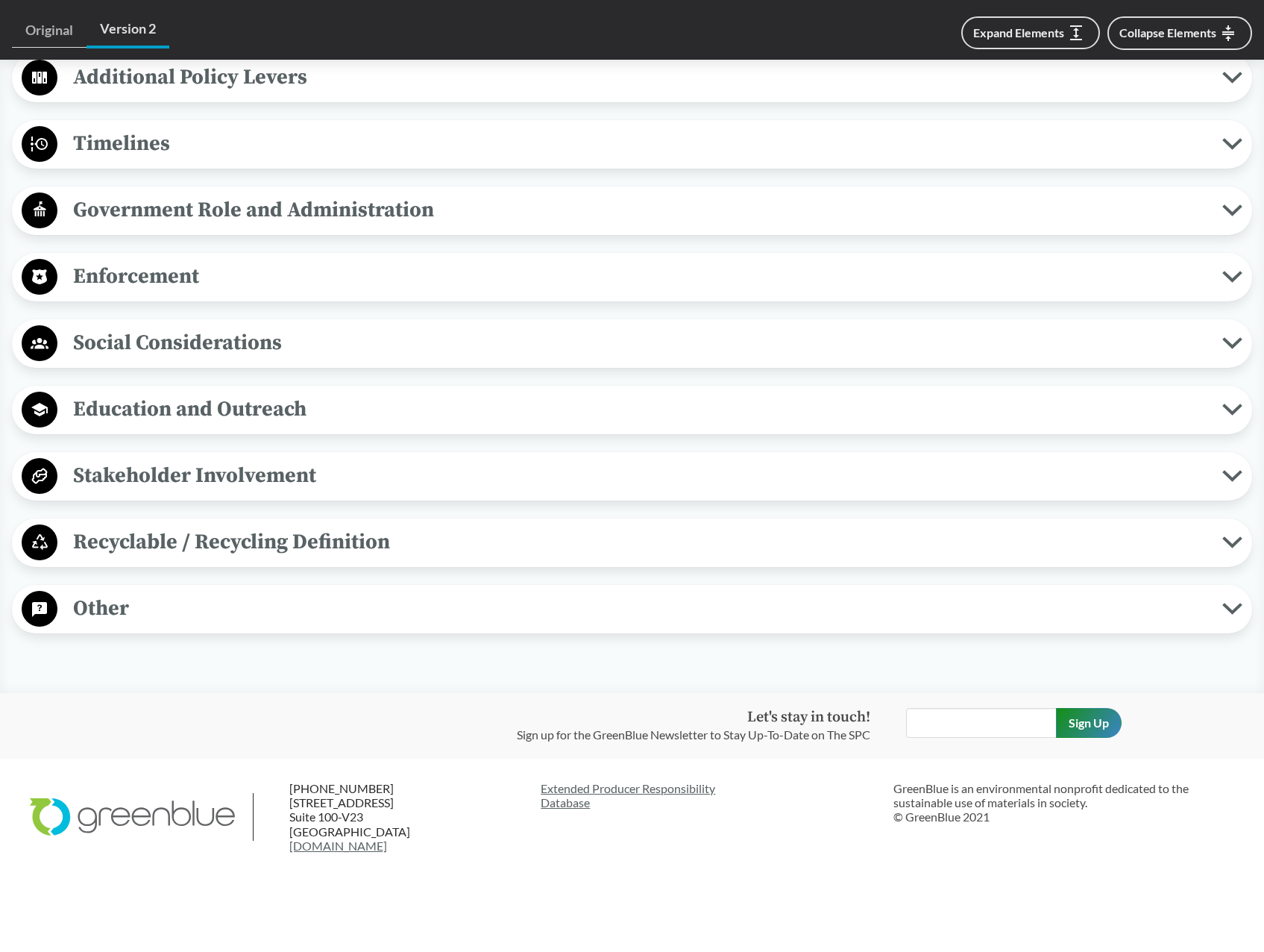
scroll to position [1319, 0]
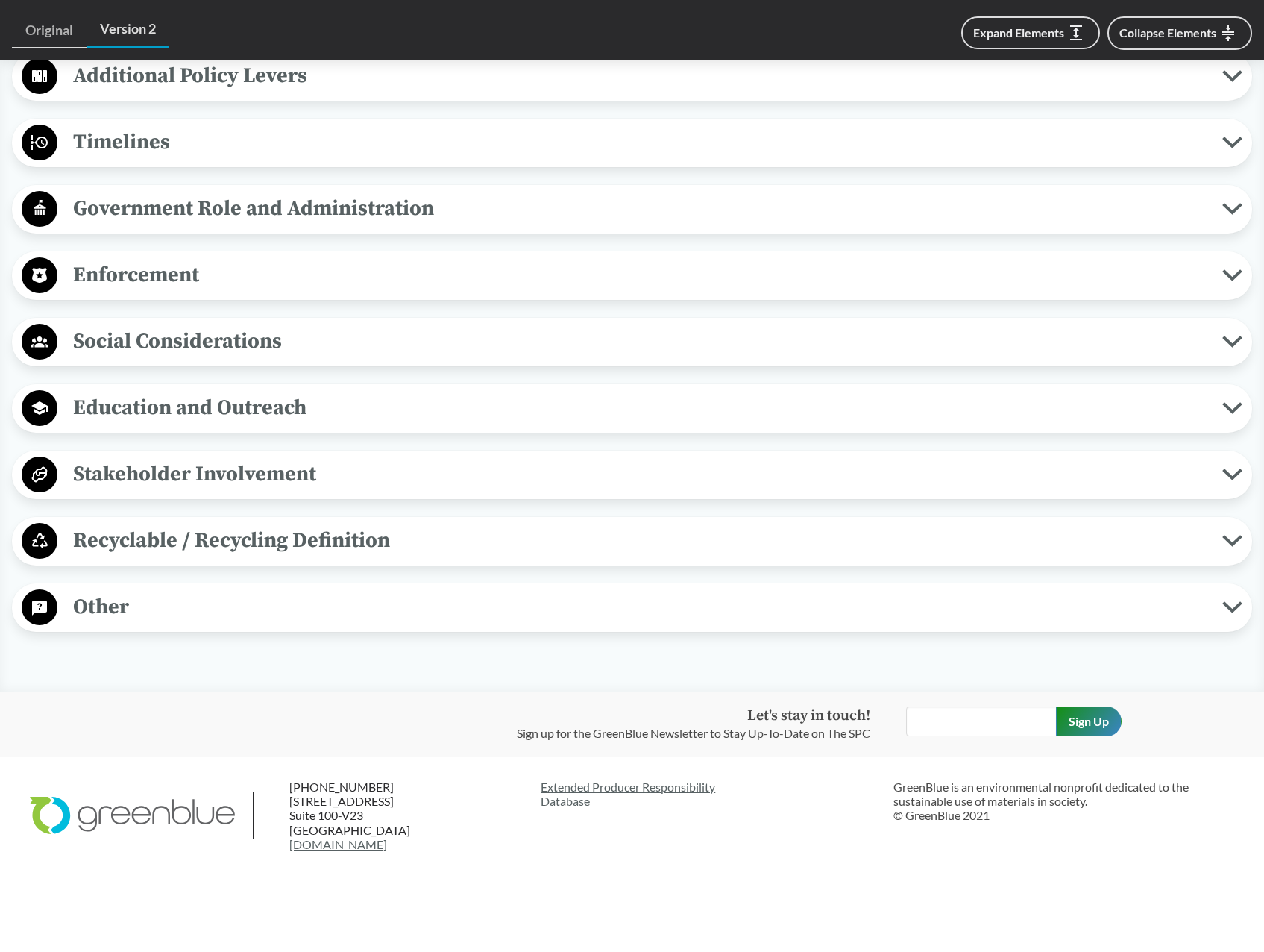
click at [368, 540] on span "Recyclable / Recycling Definition" at bounding box center [640, 540] width 1165 height 33
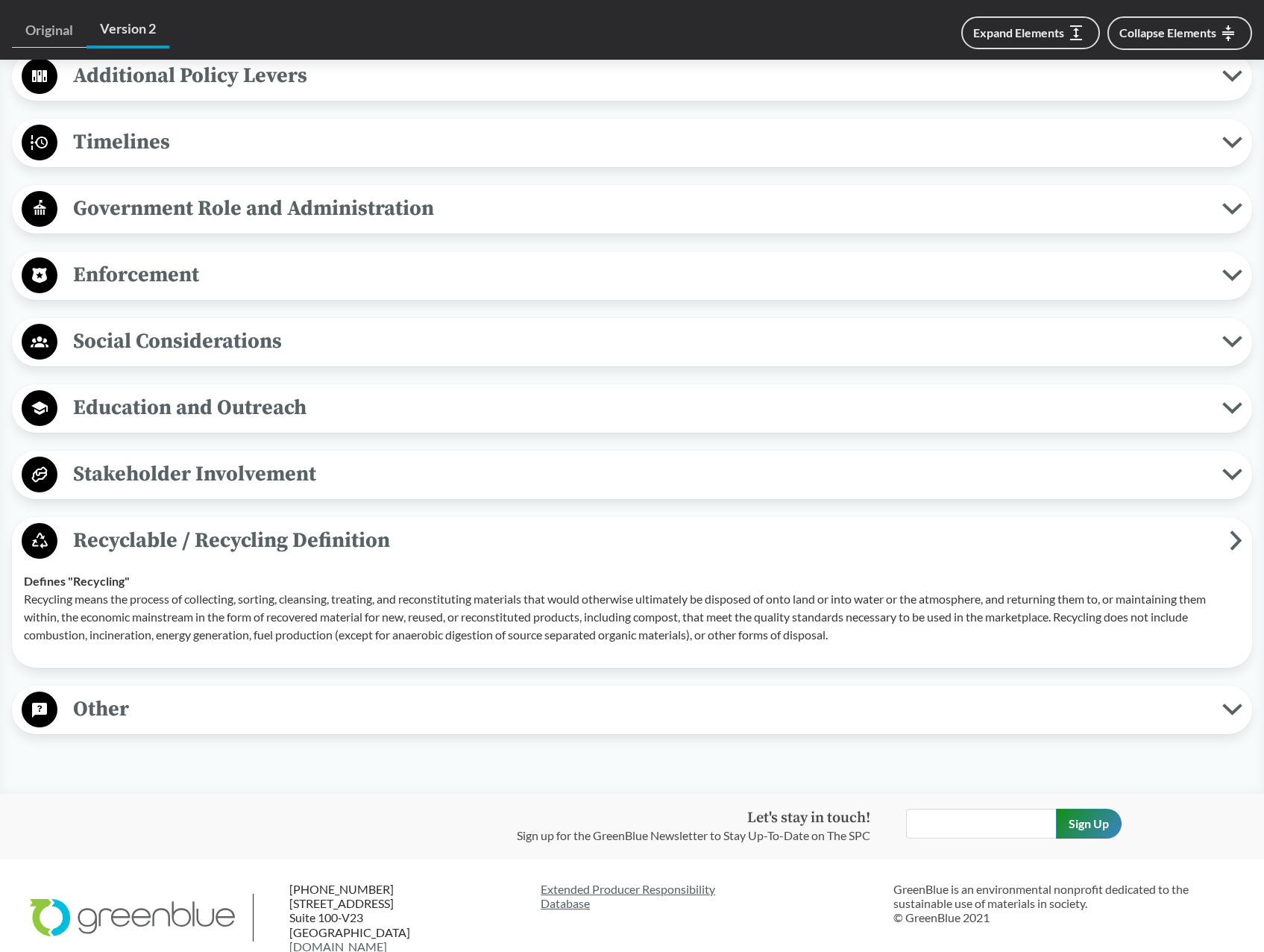
click at [368, 540] on span "Recyclable / Recycling Definition" at bounding box center [644, 540] width 1172 height 33
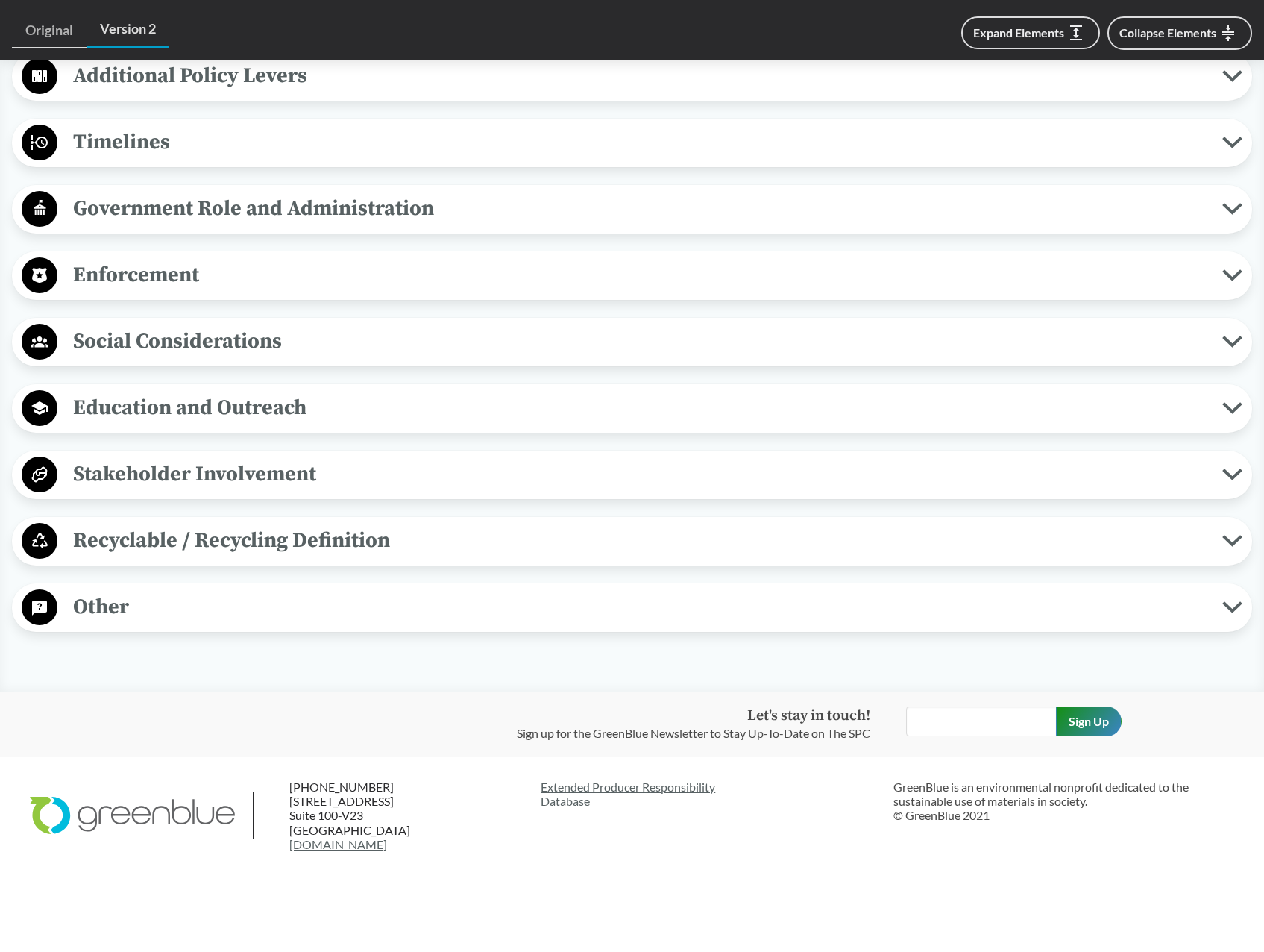
click at [368, 540] on span "Recyclable / Recycling Definition" at bounding box center [640, 540] width 1165 height 33
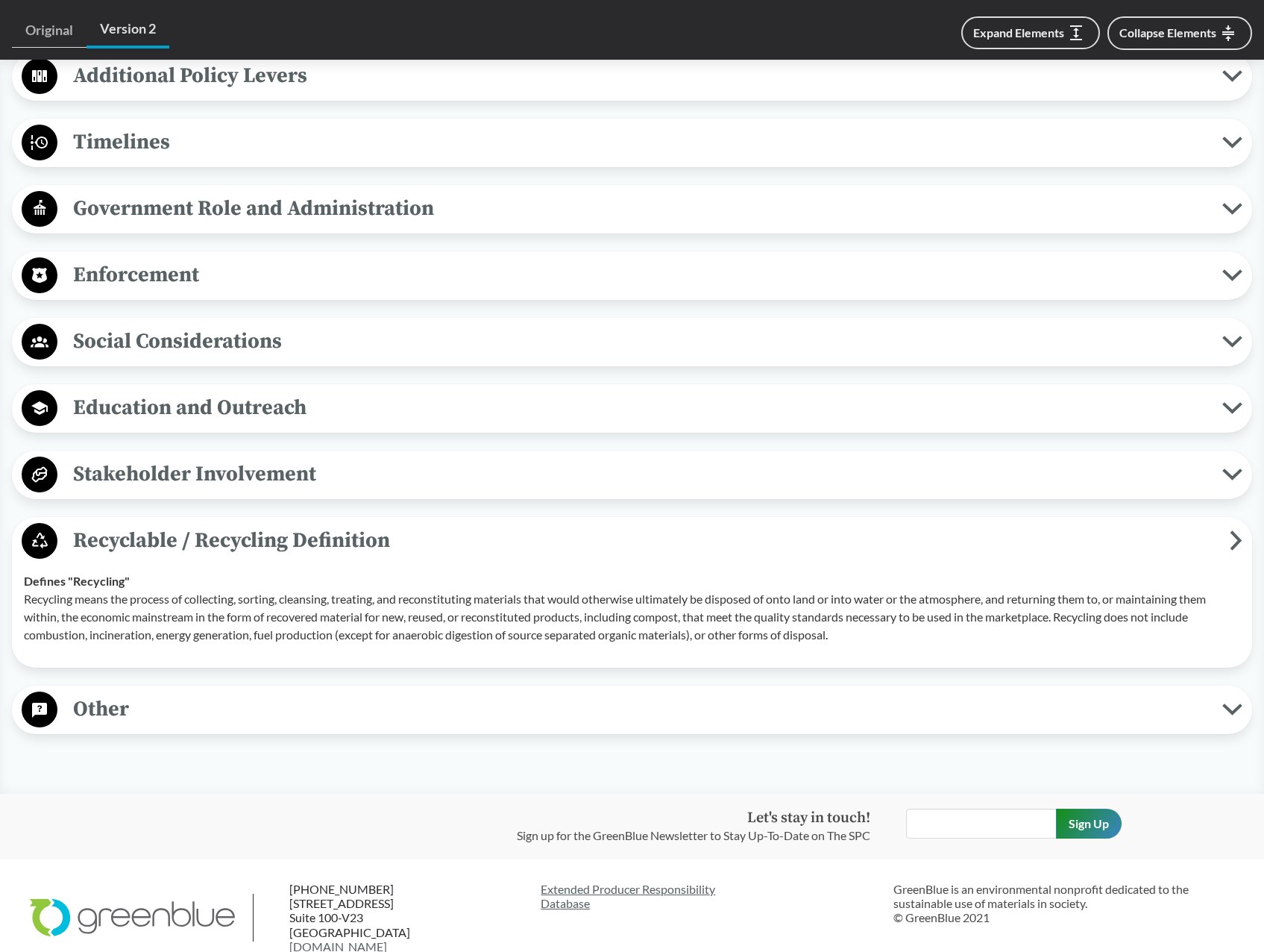
click at [140, 476] on span "Stakeholder Involvement" at bounding box center [640, 473] width 1165 height 33
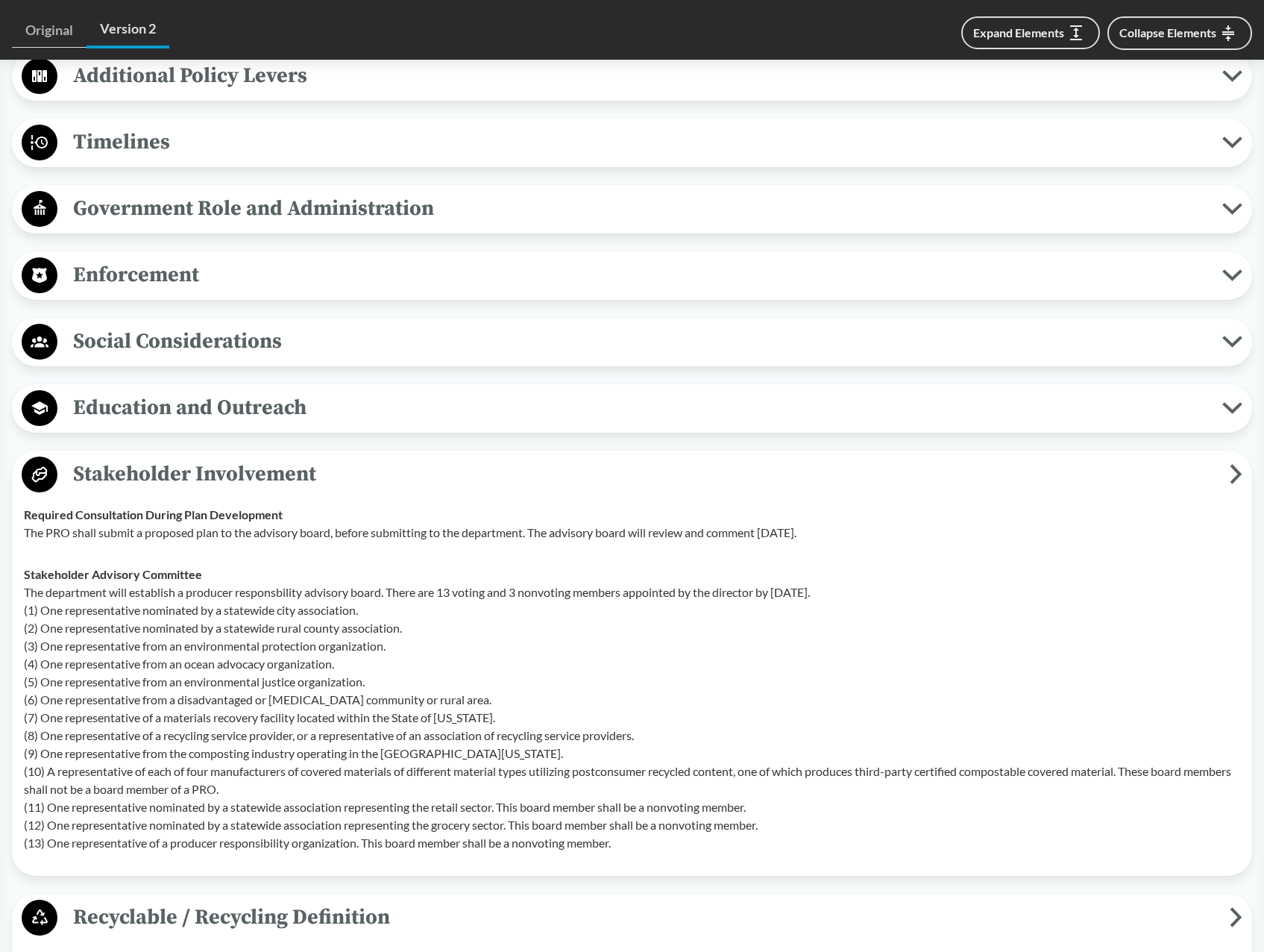
click at [158, 411] on span "Education and Outreach" at bounding box center [640, 407] width 1165 height 33
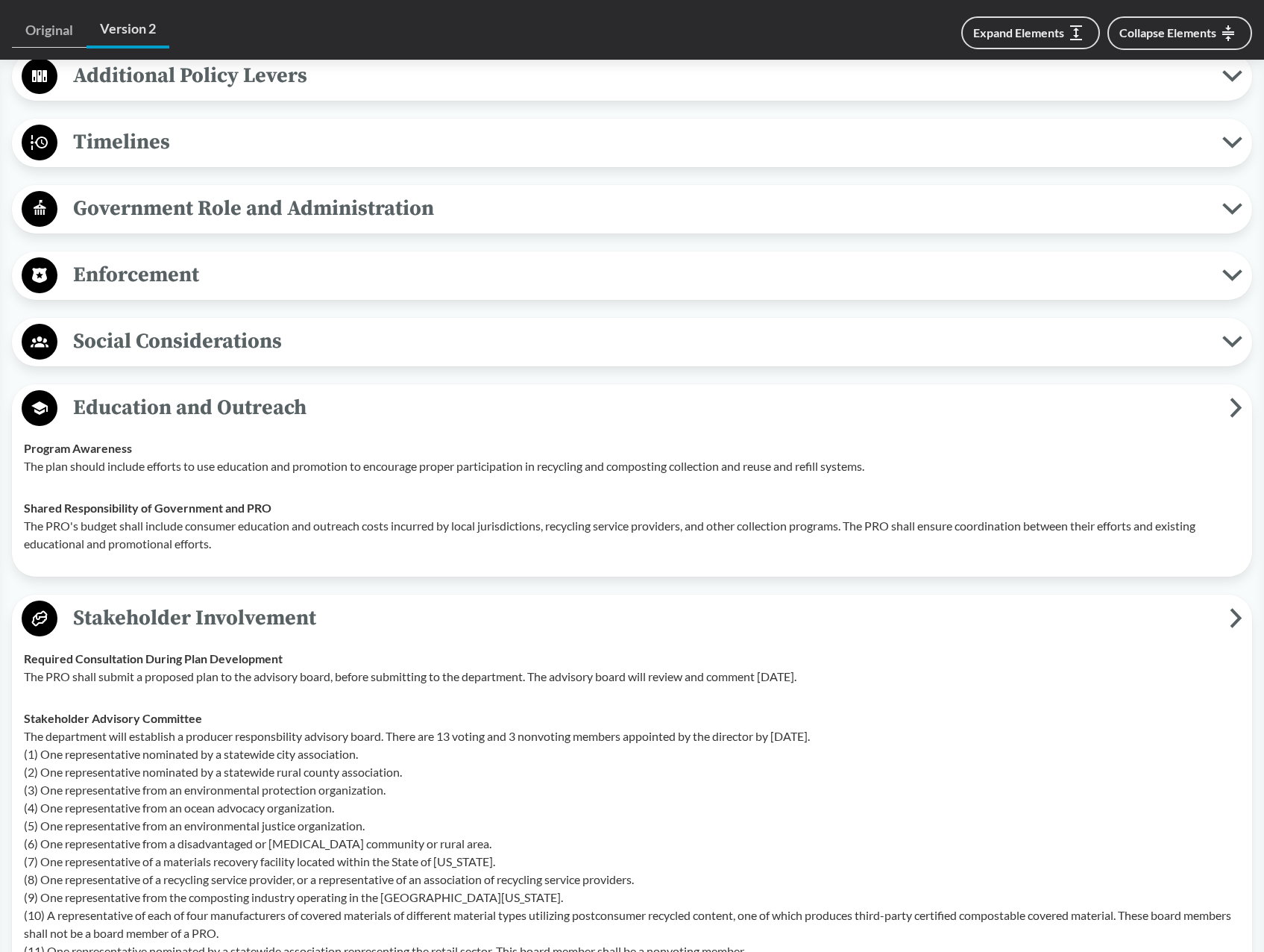
click at [152, 354] on span "Social Considerations" at bounding box center [640, 341] width 1165 height 33
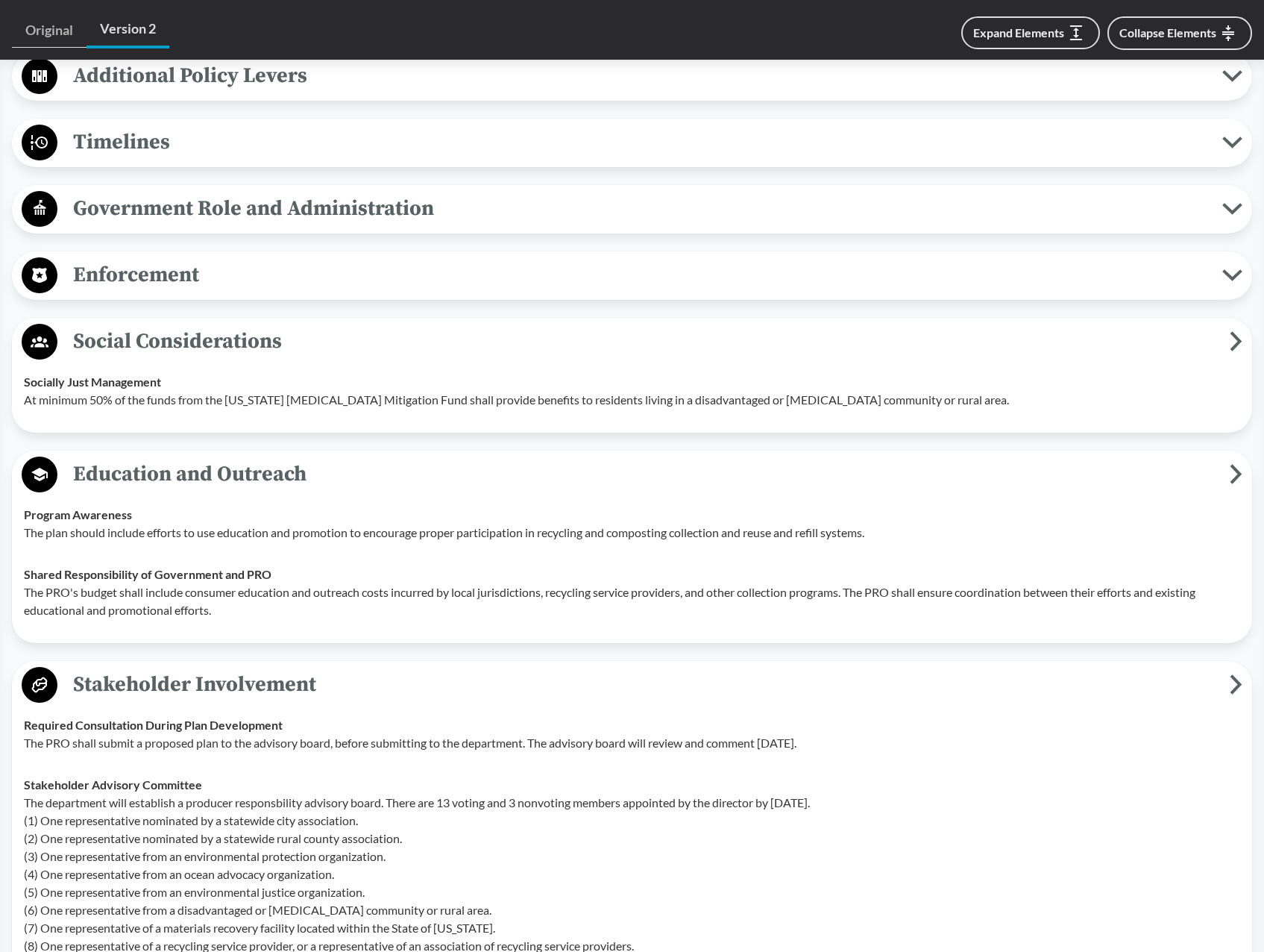
click at [125, 284] on span "Enforcement" at bounding box center [640, 274] width 1165 height 33
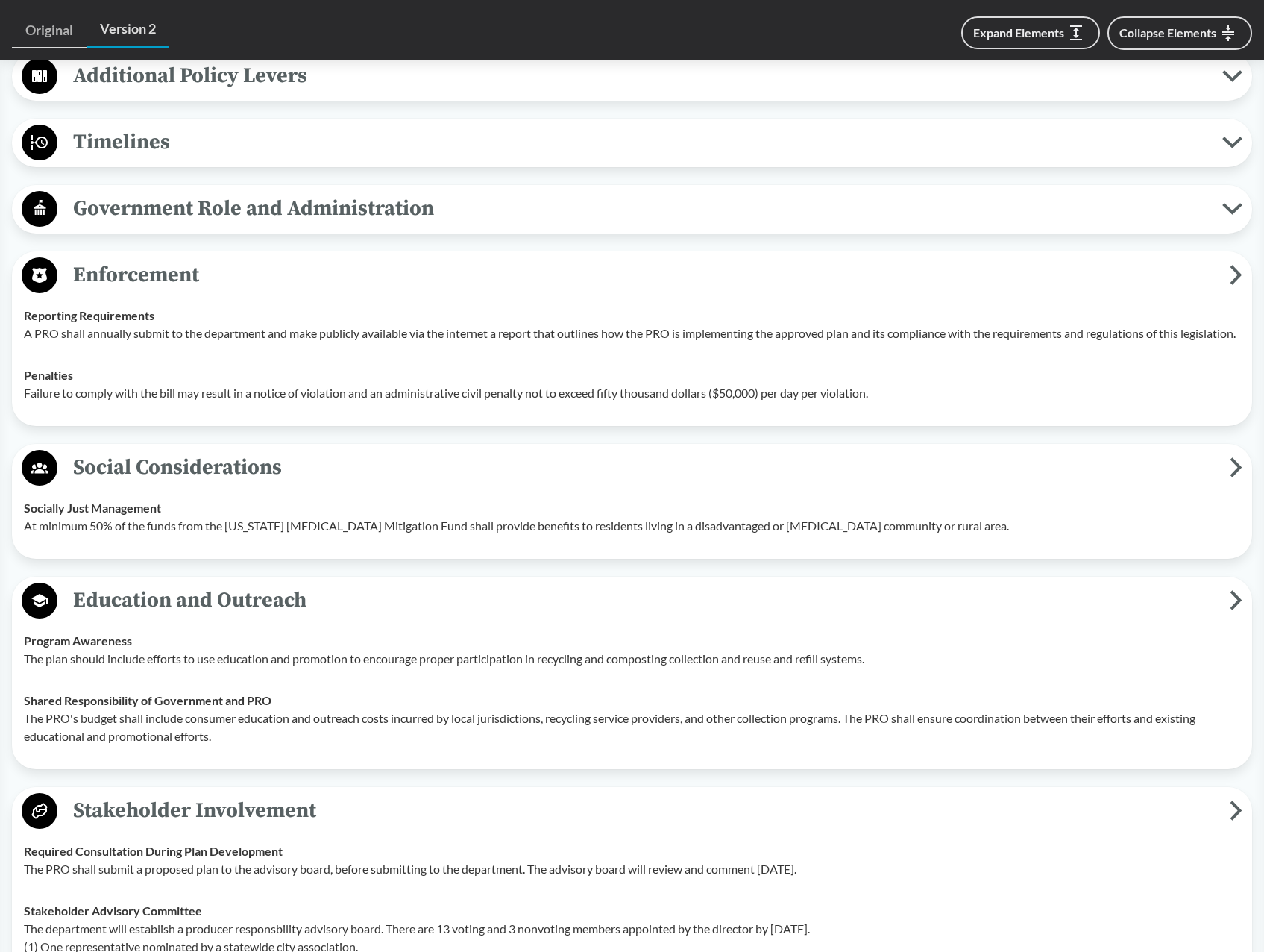
click at [176, 193] on span "Government Role and Administration" at bounding box center [640, 208] width 1165 height 33
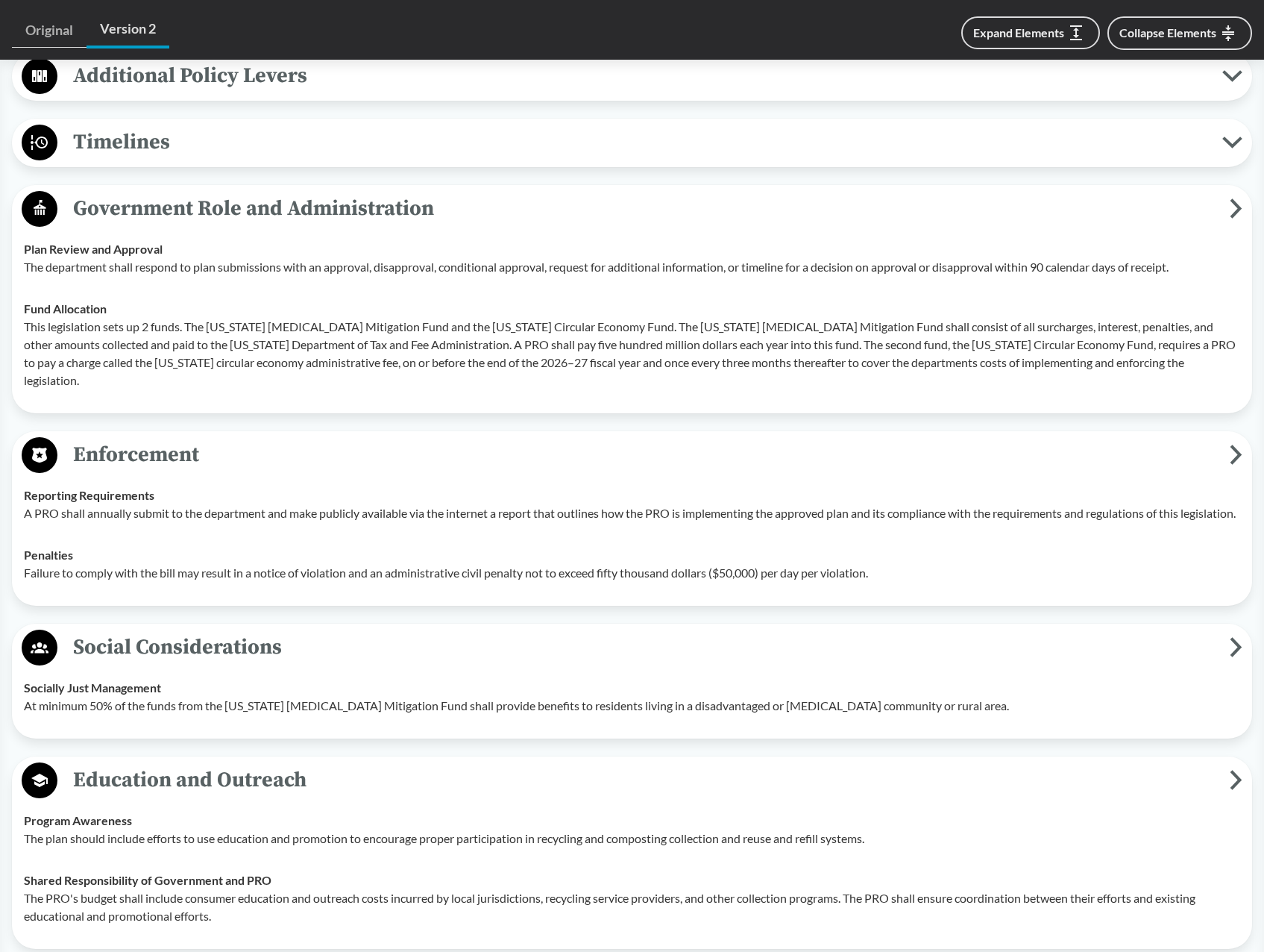
click at [149, 146] on span "Timelines" at bounding box center [640, 141] width 1165 height 33
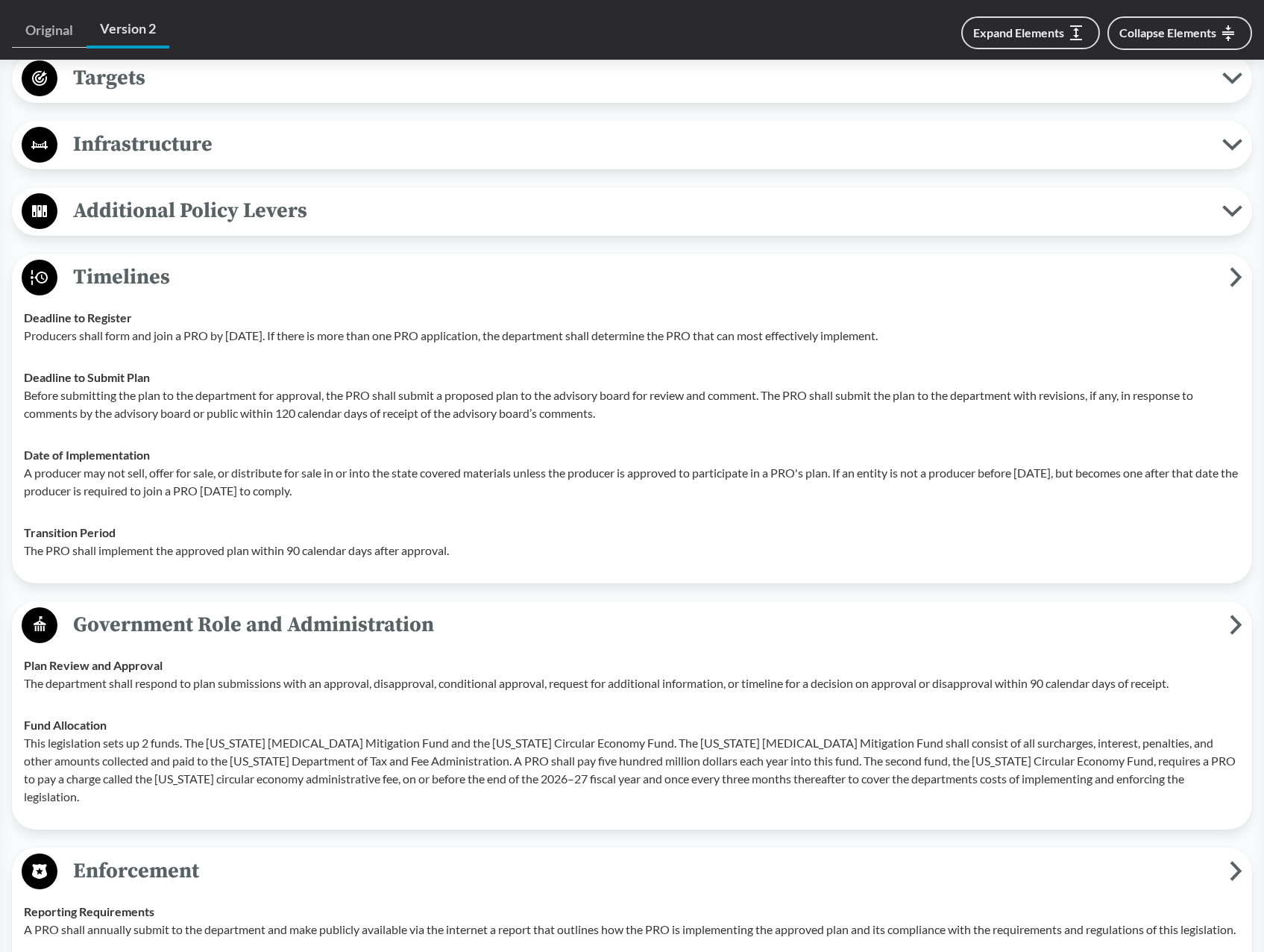
scroll to position [1171, 0]
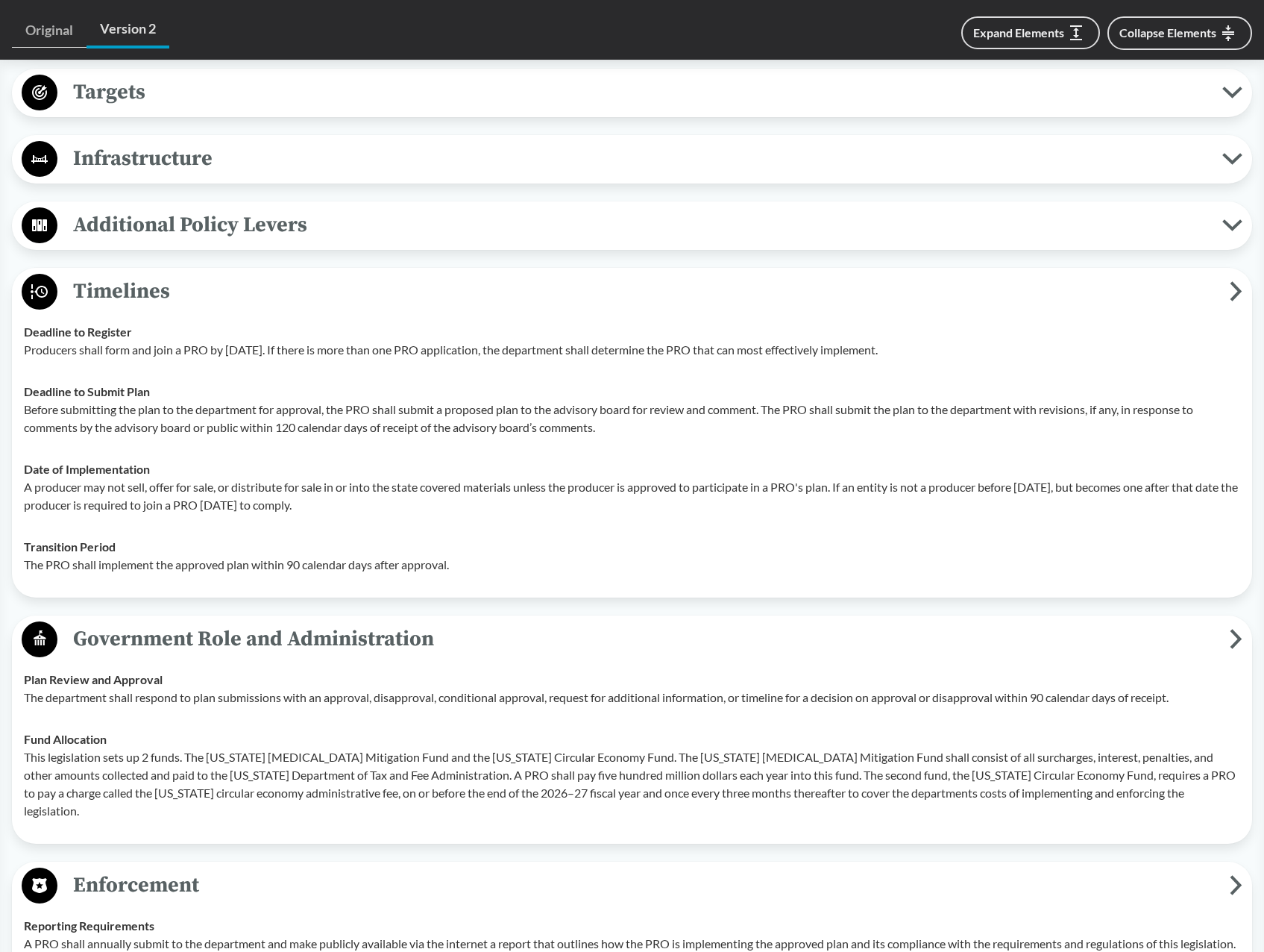
click at [196, 217] on span "Additional Policy Levers" at bounding box center [640, 224] width 1165 height 33
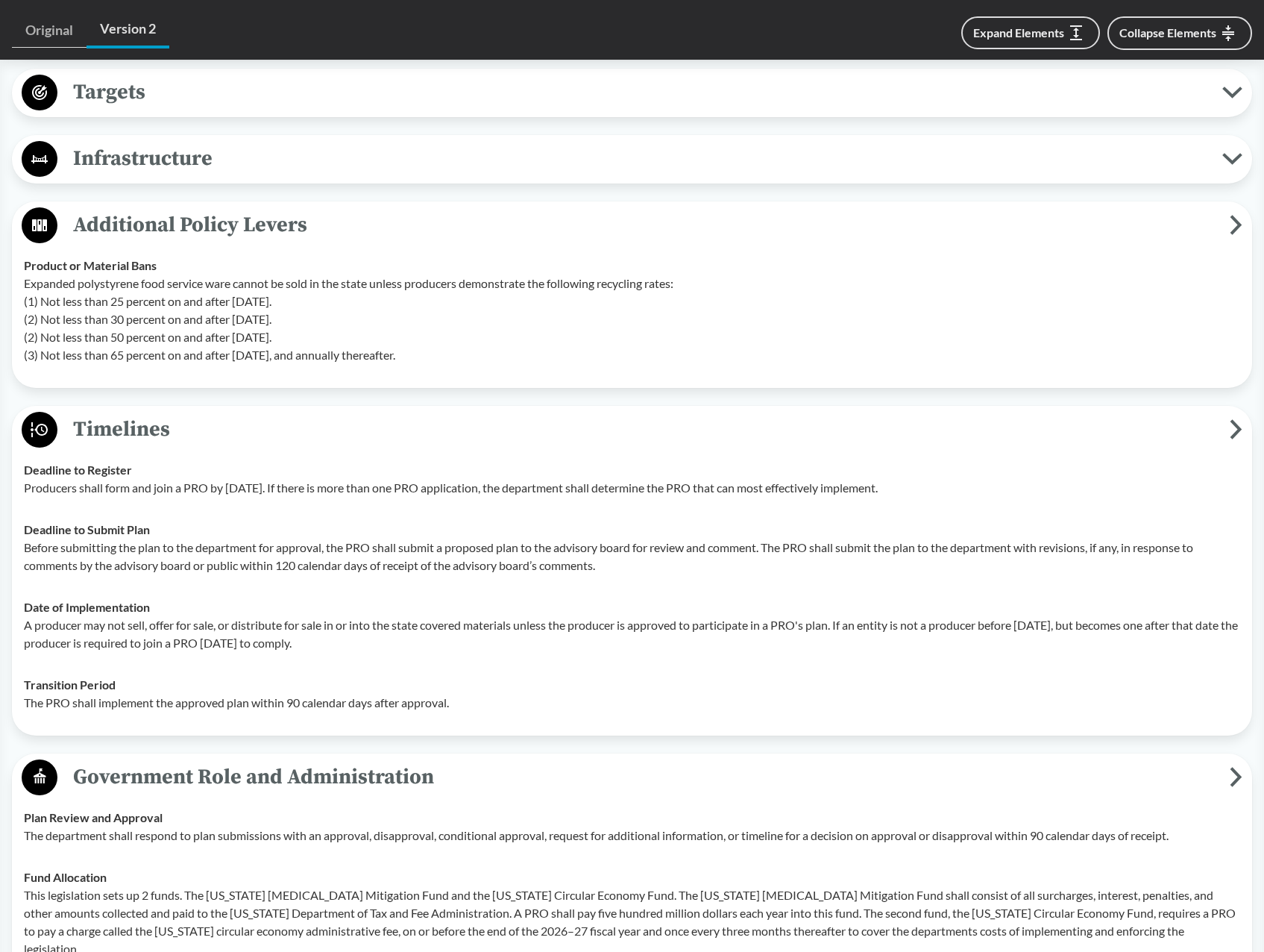
click at [195, 152] on span "Infrastructure" at bounding box center [640, 158] width 1165 height 33
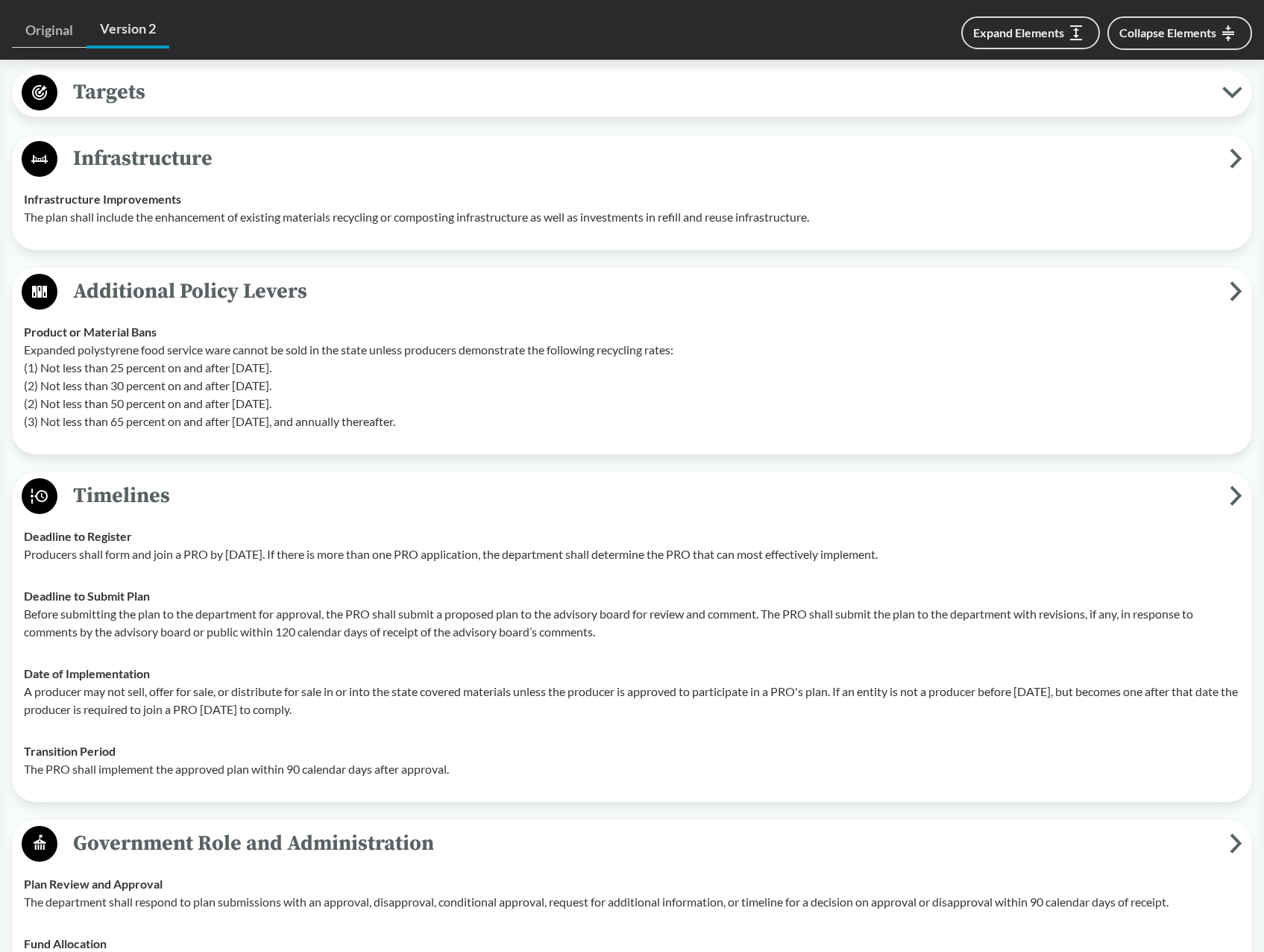
click at [171, 86] on span "Targets" at bounding box center [640, 92] width 1165 height 33
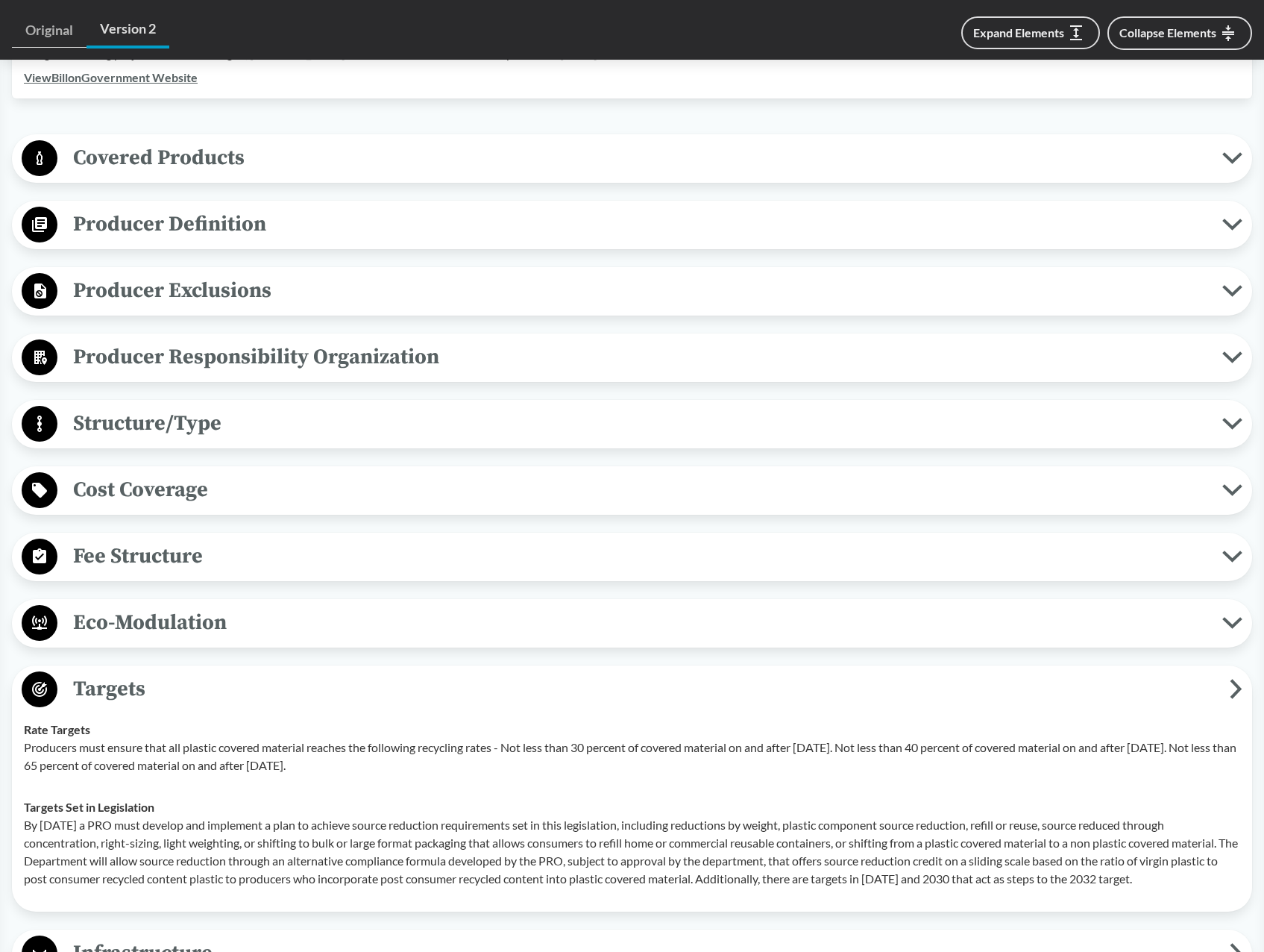
scroll to position [499, 0]
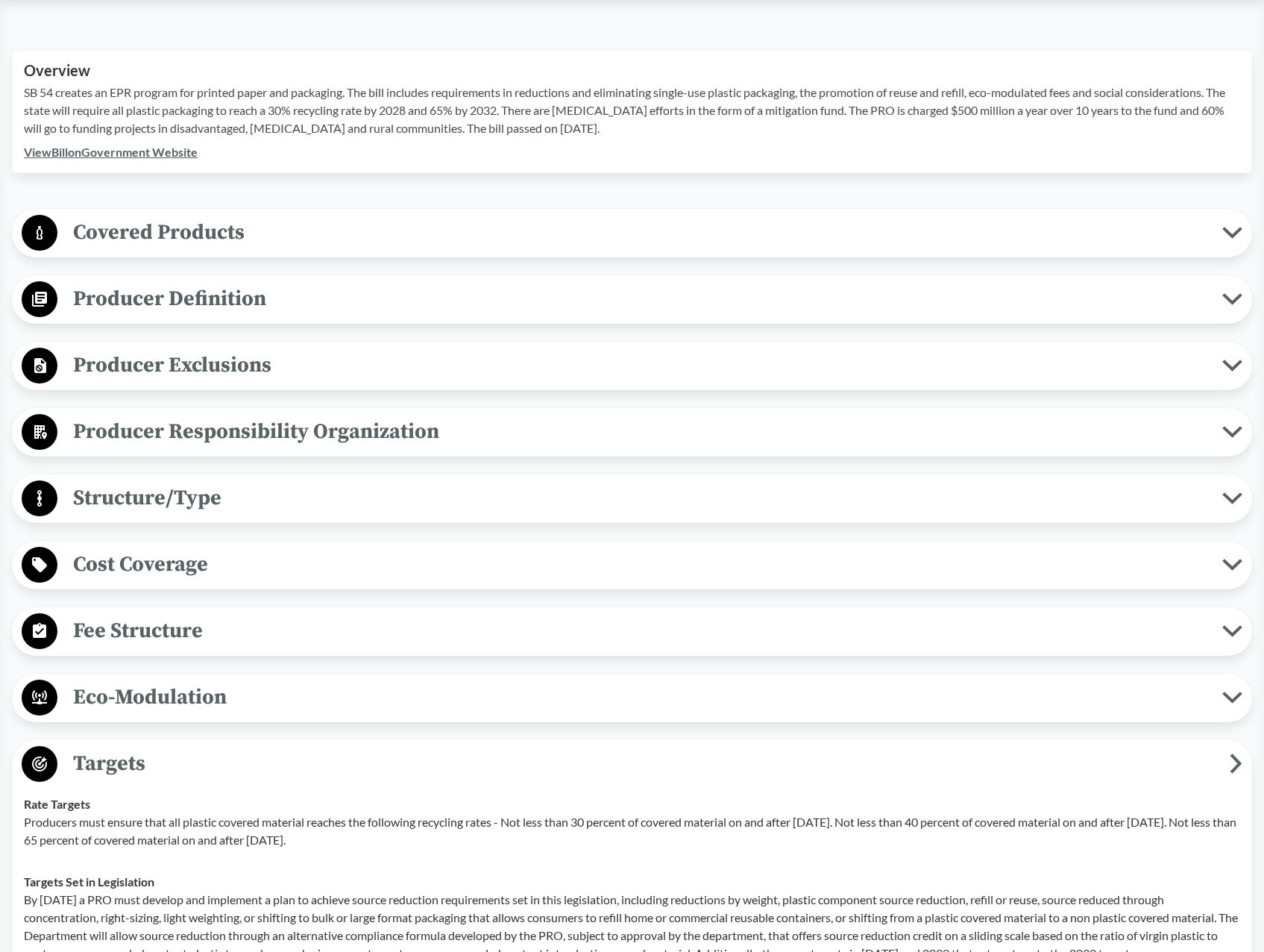
click at [169, 230] on span "Covered Products" at bounding box center [640, 232] width 1165 height 33
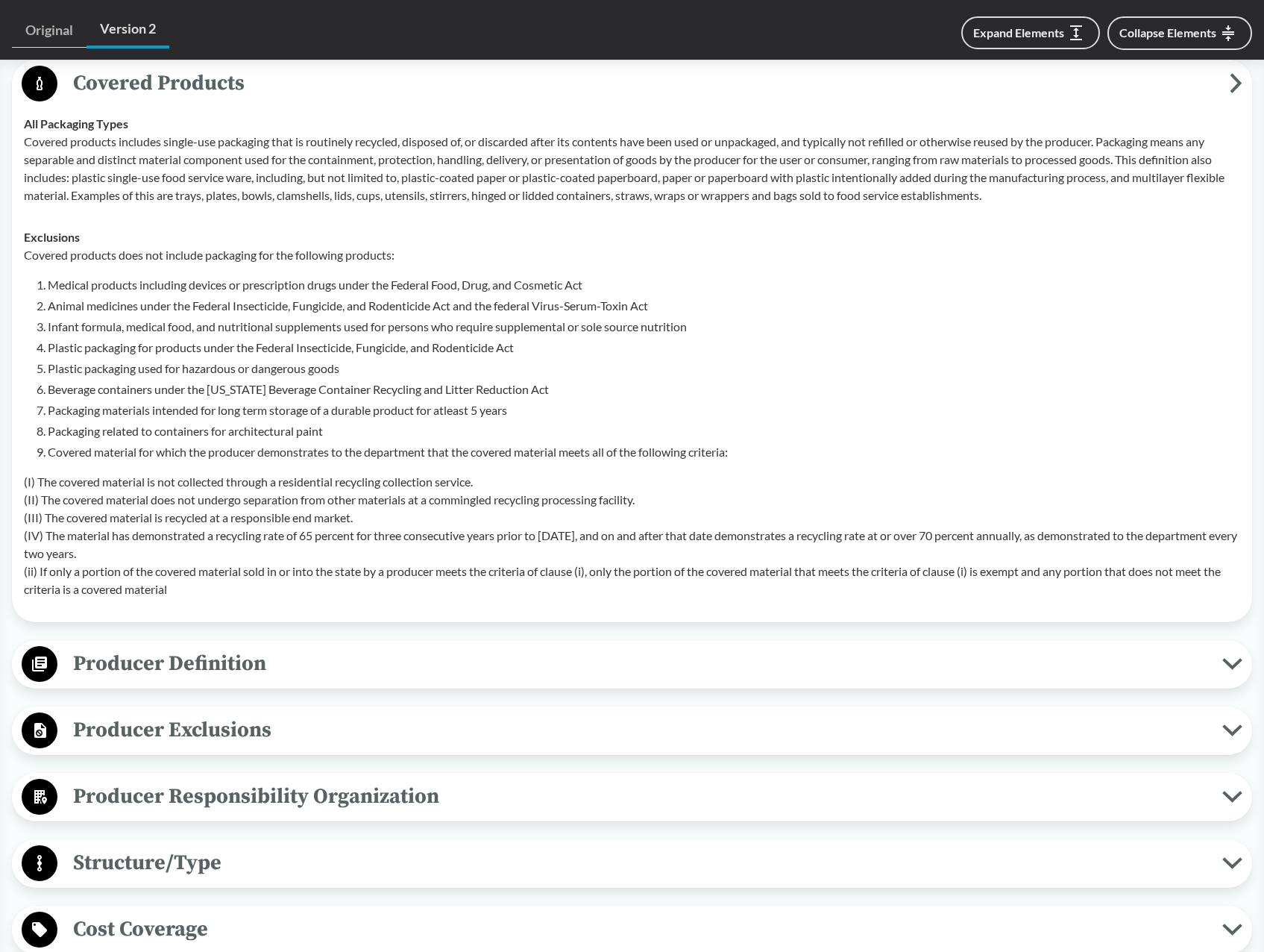
scroll to position [574, 0]
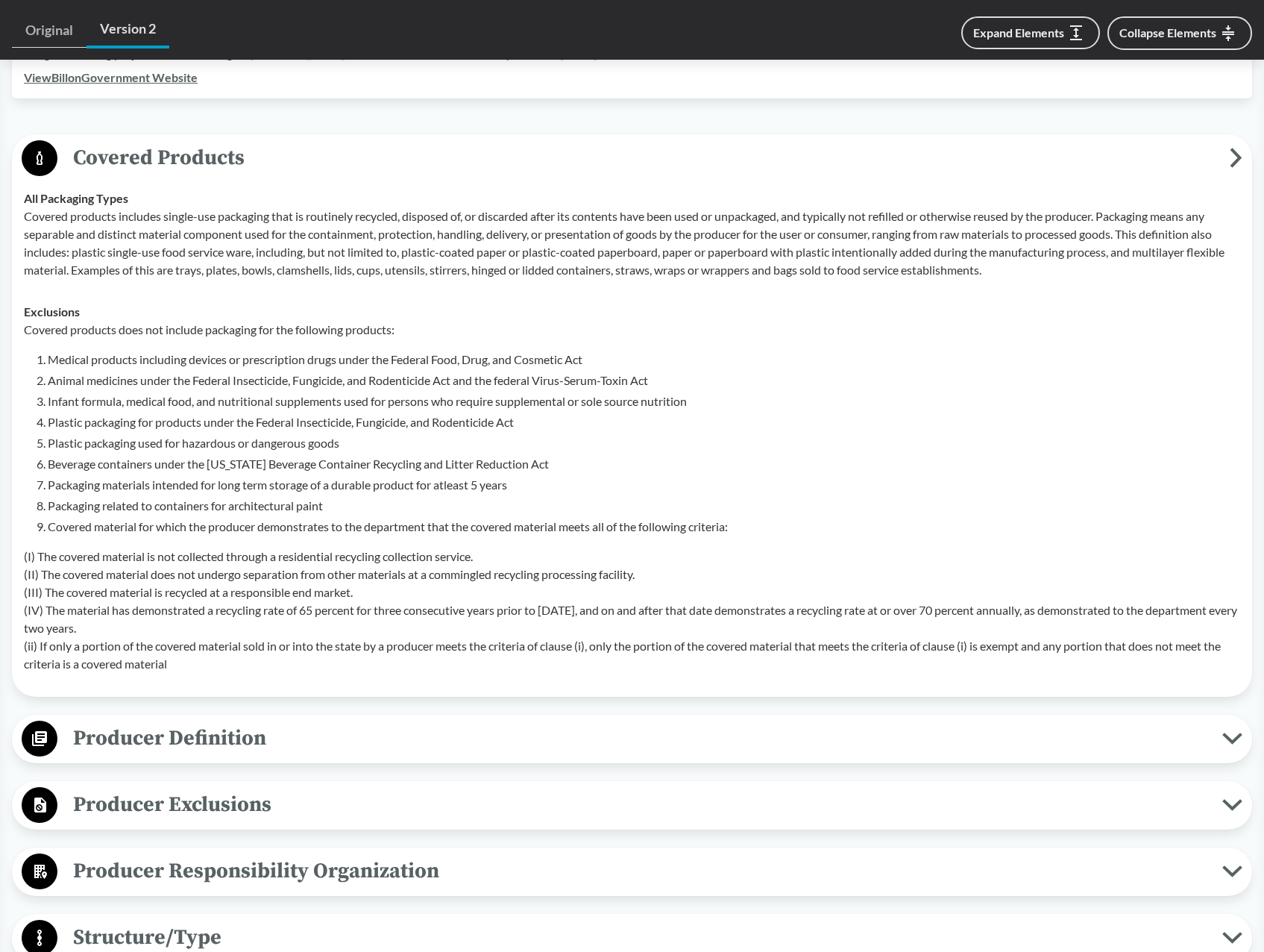
drag, startPoint x: 56, startPoint y: 614, endPoint x: 815, endPoint y: 630, distance: 759.2
click at [815, 630] on p "(I) The covered material is not collected through a residential recycling colle…" at bounding box center [632, 611] width 1217 height 125
click at [255, 627] on p "(I) The covered material is not collected through a residential recycling colle…" at bounding box center [632, 611] width 1217 height 125
drag, startPoint x: 130, startPoint y: 612, endPoint x: 355, endPoint y: 609, distance: 225.0
click at [355, 609] on p "(I) The covered material is not collected through a residential recycling colle…" at bounding box center [632, 611] width 1217 height 125
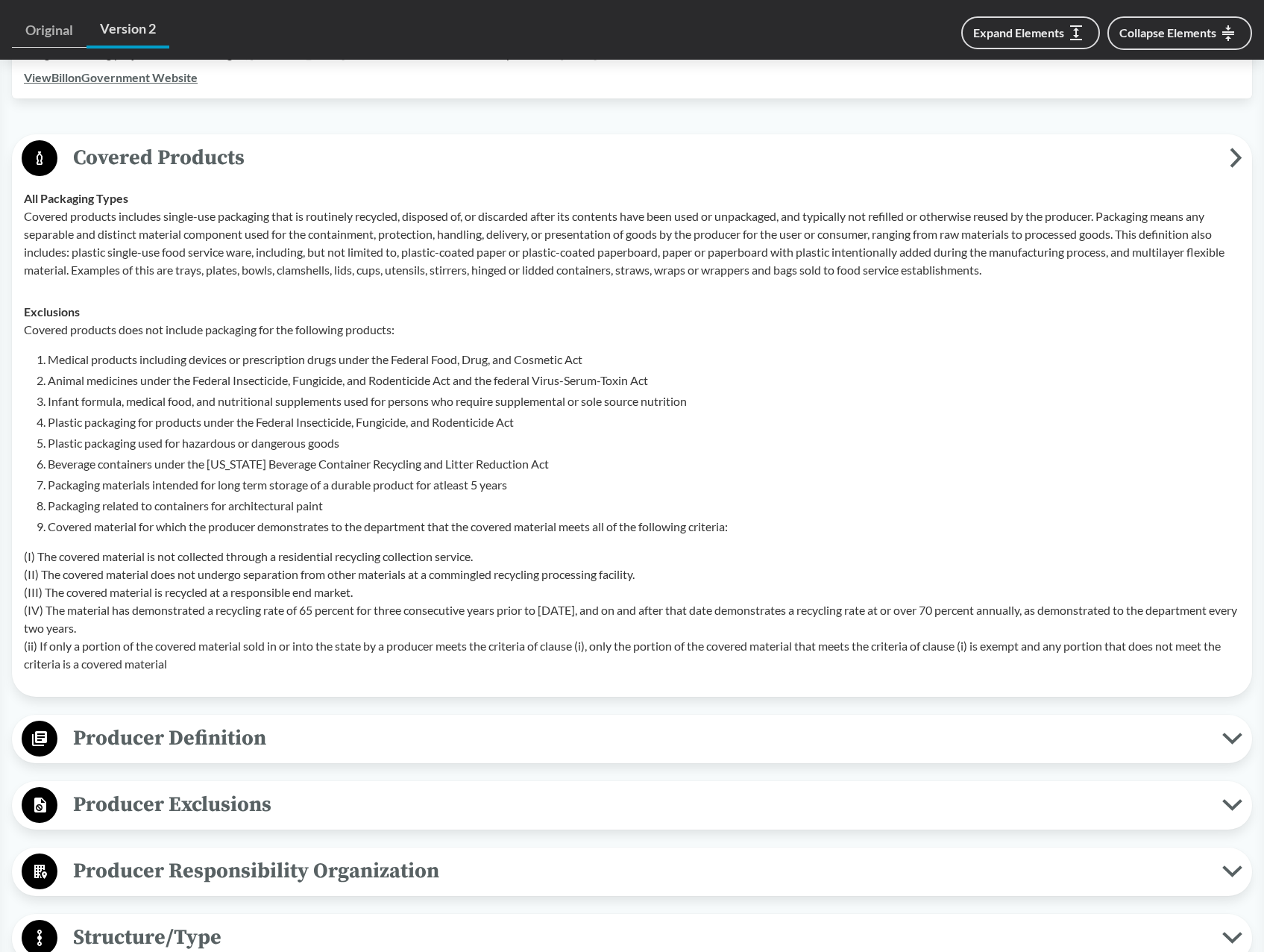
drag, startPoint x: 355, startPoint y: 609, endPoint x: 282, endPoint y: 631, distance: 76.2
click at [282, 631] on p "(I) The covered material is not collected through a residential recycling colle…" at bounding box center [632, 611] width 1217 height 125
drag, startPoint x: 37, startPoint y: 647, endPoint x: 710, endPoint y: 649, distance: 673.0
click at [710, 649] on p "(I) The covered material is not collected through a residential recycling colle…" at bounding box center [632, 611] width 1217 height 125
drag, startPoint x: 710, startPoint y: 649, endPoint x: 775, endPoint y: 644, distance: 65.2
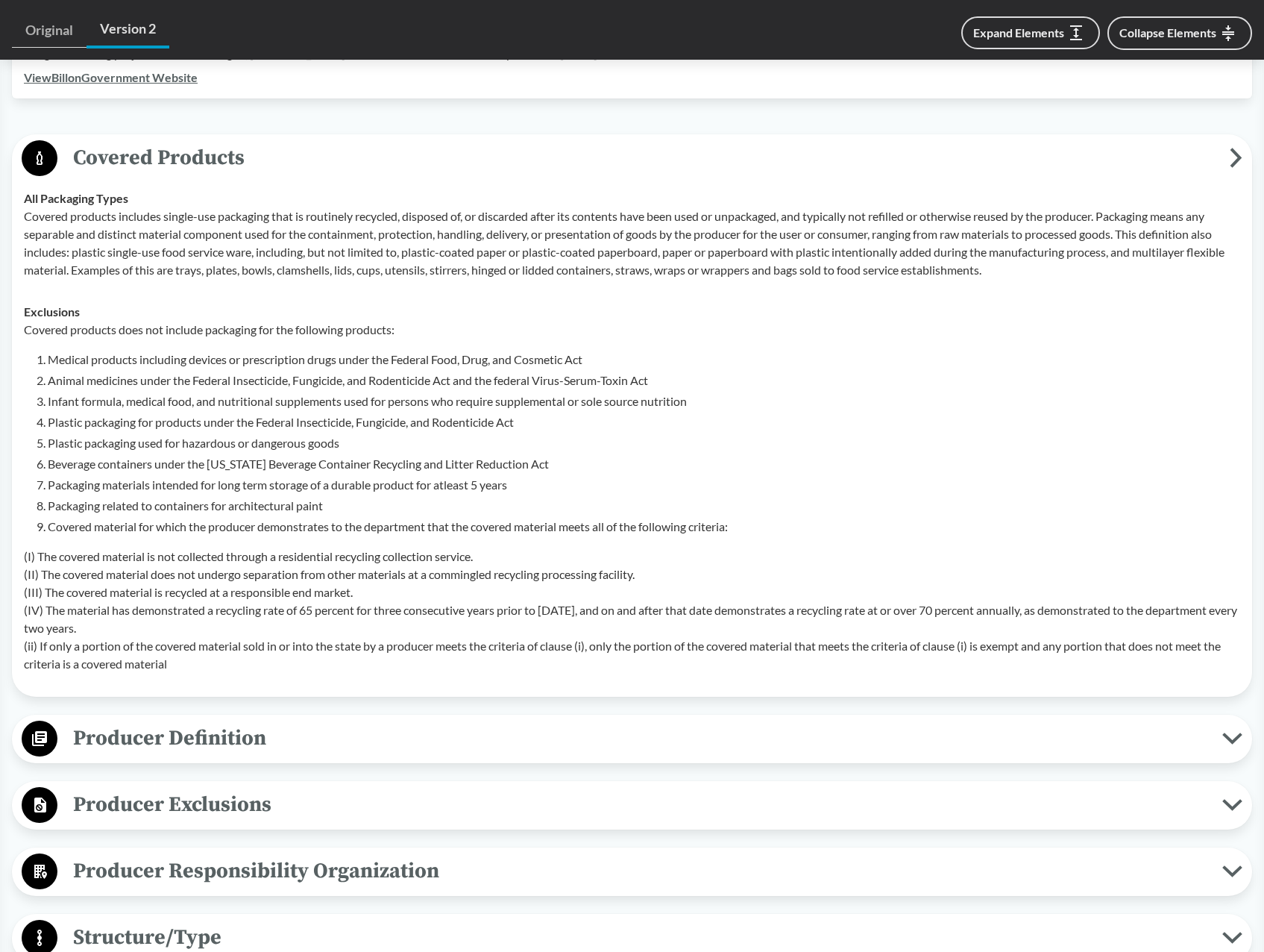
click at [775, 644] on p "(I) The covered material is not collected through a residential recycling colle…" at bounding box center [632, 611] width 1217 height 125
drag, startPoint x: 32, startPoint y: 664, endPoint x: 182, endPoint y: 672, distance: 150.2
click at [182, 672] on p "(I) The covered material is not collected through a residential recycling colle…" at bounding box center [632, 611] width 1217 height 125
click at [184, 668] on p "(I) The covered material is not collected through a residential recycling colle…" at bounding box center [632, 611] width 1217 height 125
click at [180, 668] on p "(I) The covered material is not collected through a residential recycling colle…" at bounding box center [632, 611] width 1217 height 125
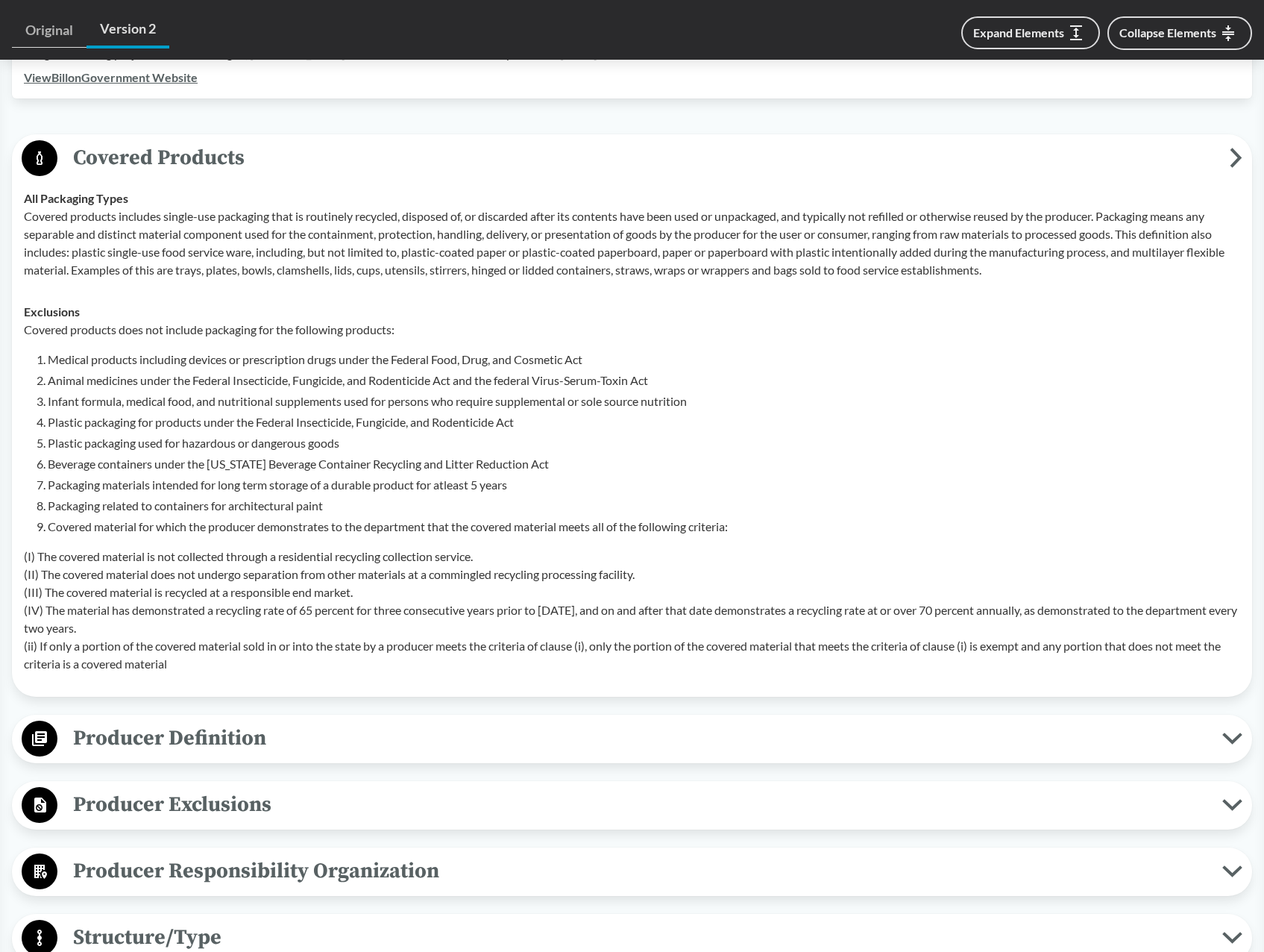
click at [249, 752] on span "Producer Definition" at bounding box center [640, 737] width 1165 height 33
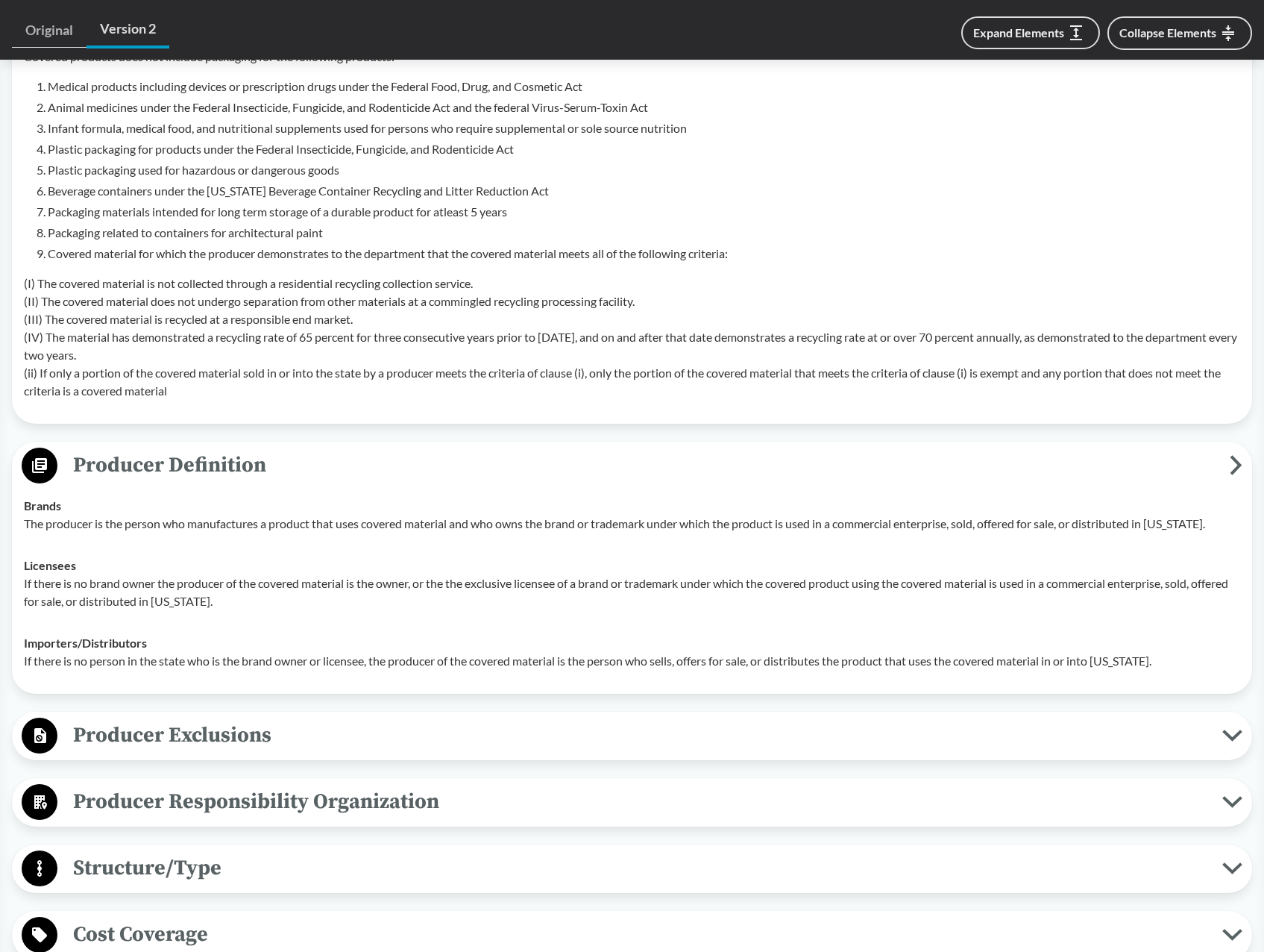
scroll to position [872, 0]
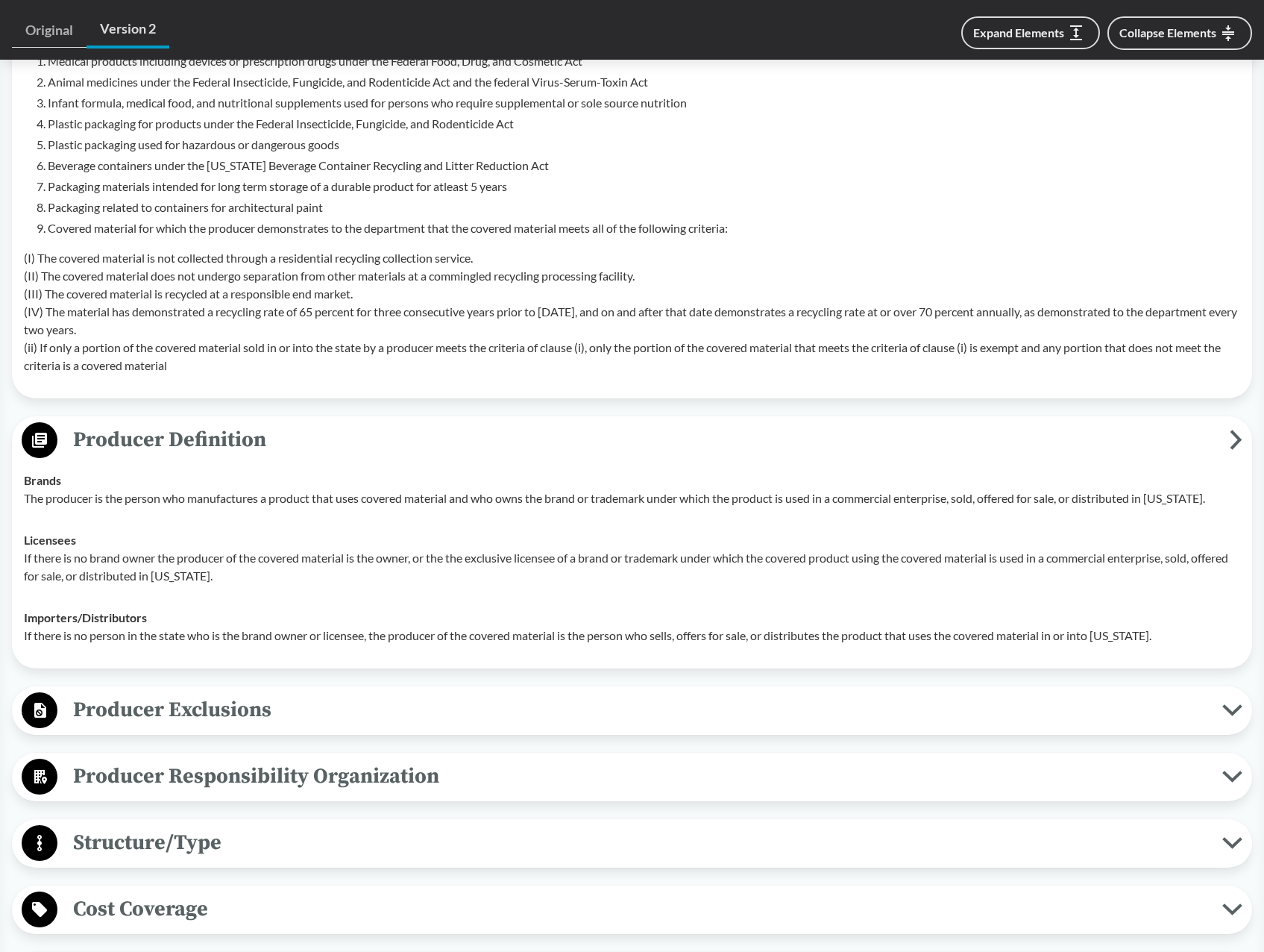
click at [235, 712] on span "Producer Exclusions" at bounding box center [640, 709] width 1165 height 33
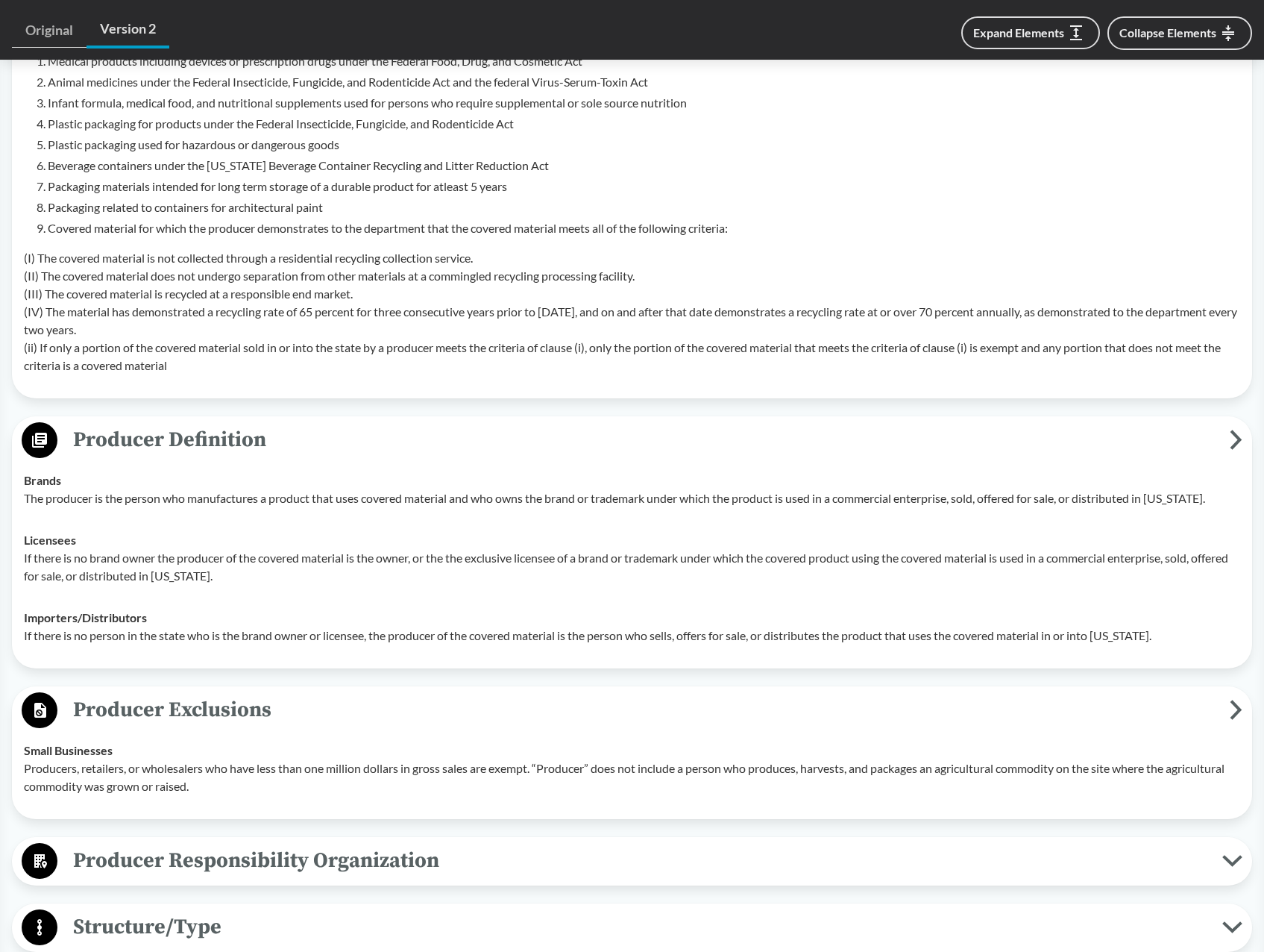
click at [267, 872] on span "Producer Responsibility Organization" at bounding box center [640, 860] width 1165 height 33
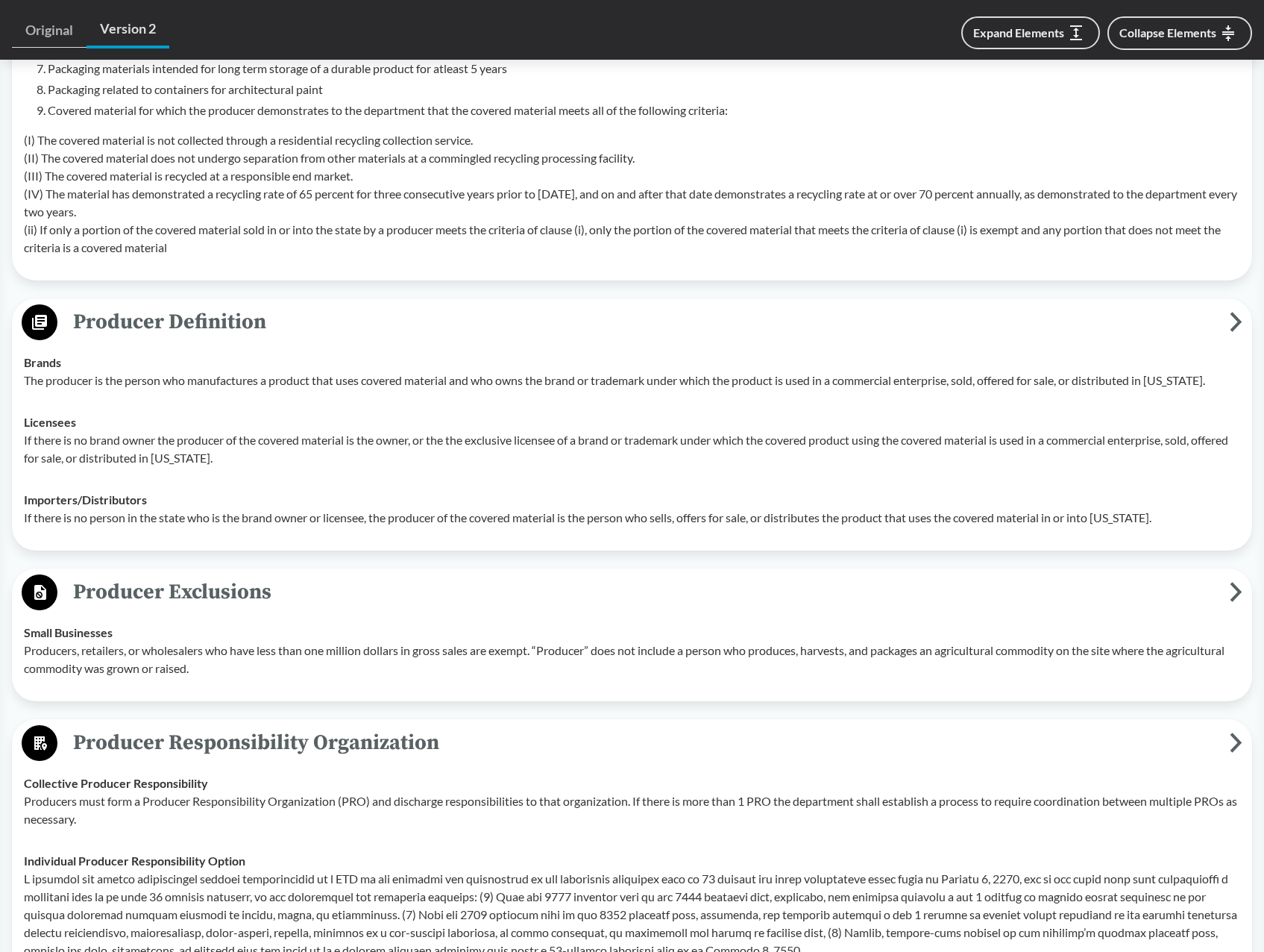
scroll to position [1021, 0]
